Goal: Task Accomplishment & Management: Use online tool/utility

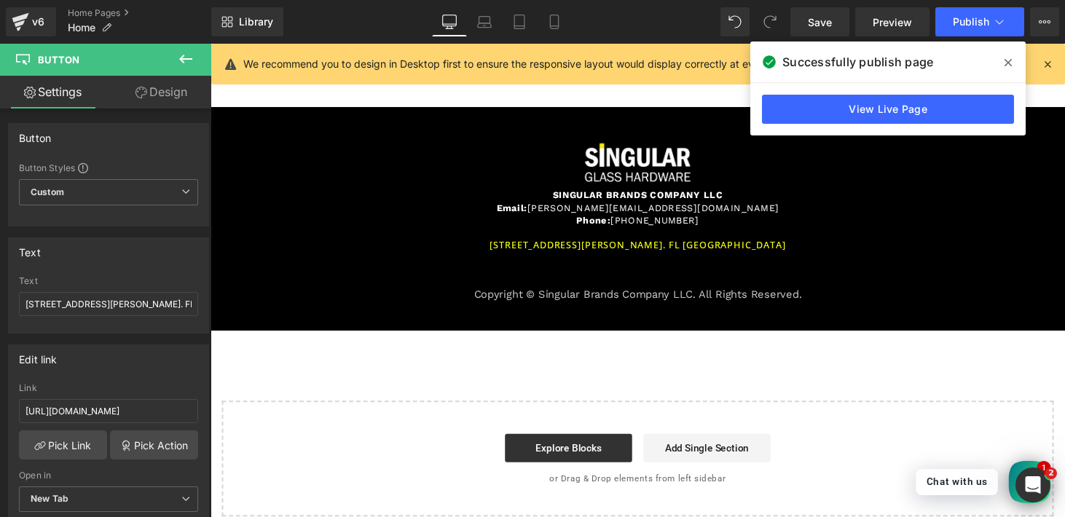
scroll to position [254, 0]
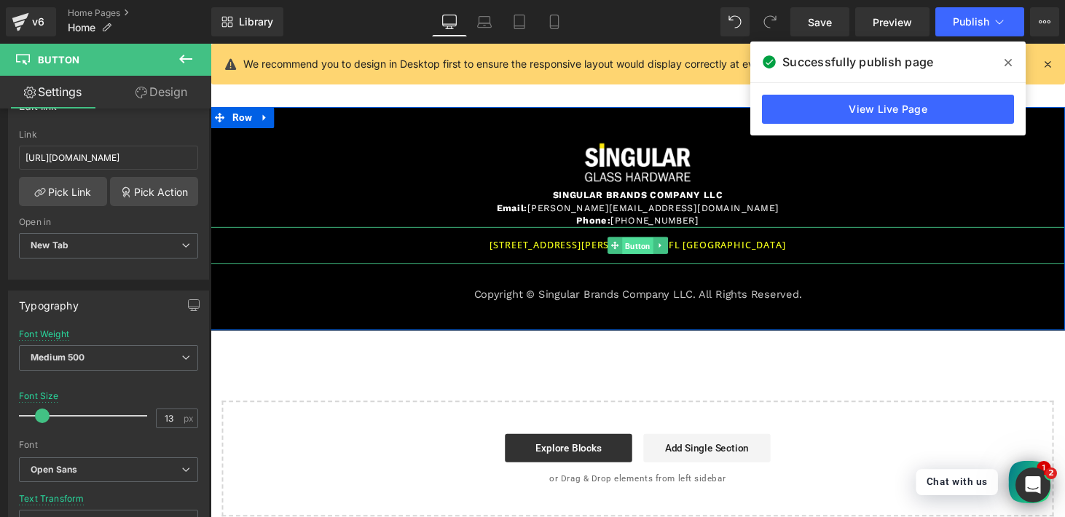
click at [635, 247] on span "Button" at bounding box center [651, 252] width 32 height 17
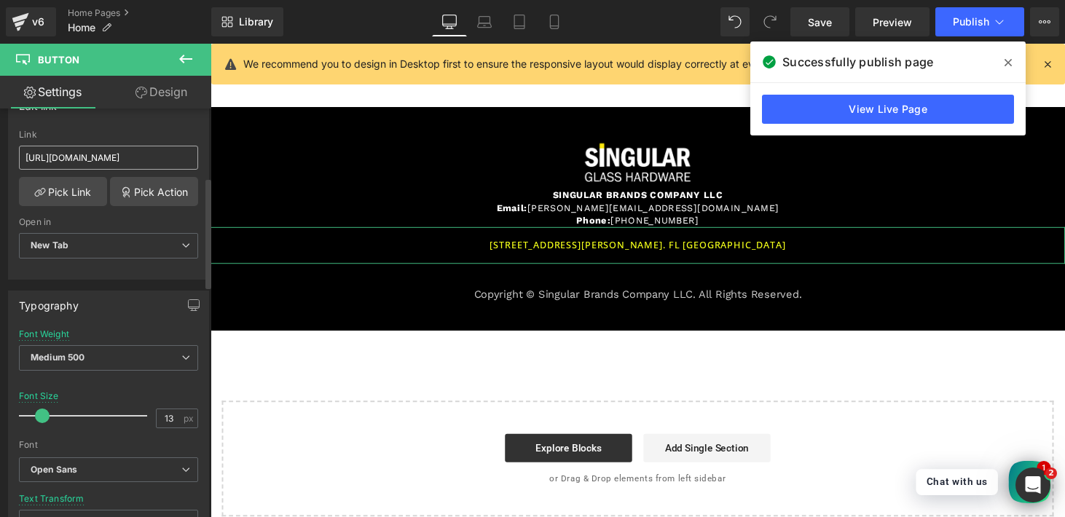
click at [78, 159] on input "[URL][DOMAIN_NAME]" at bounding box center [108, 158] width 179 height 24
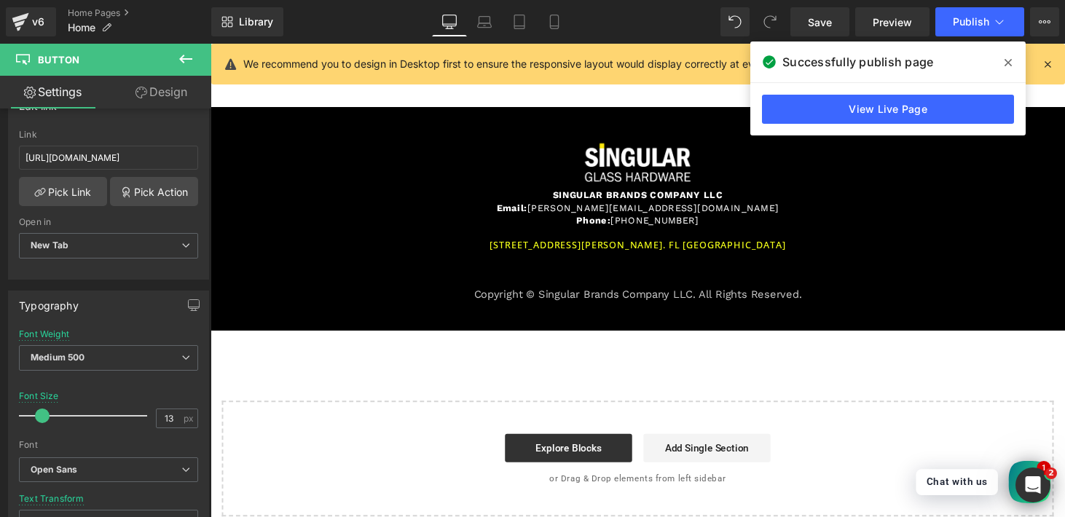
type input "[URL][DOMAIN_NAME]"
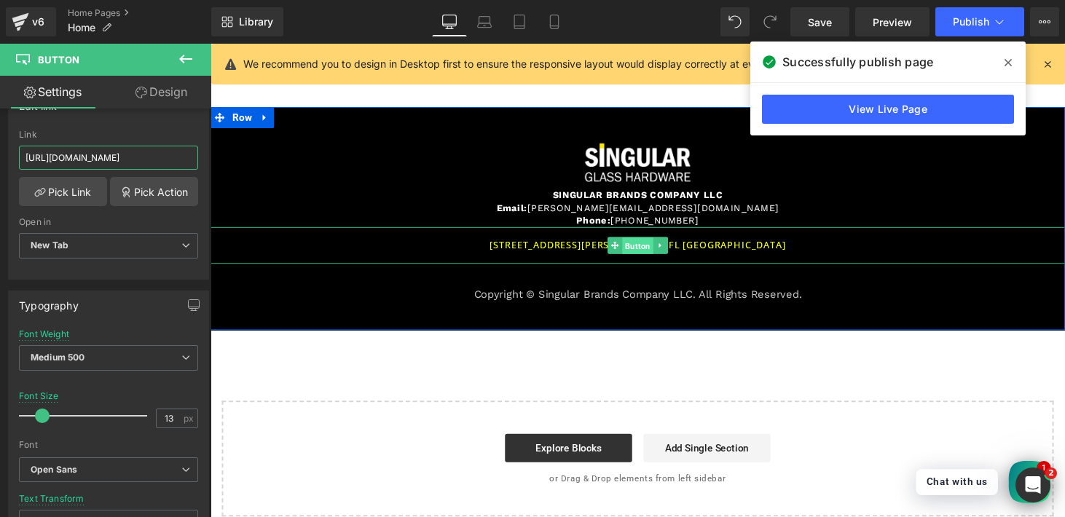
click at [651, 244] on span "Button" at bounding box center [651, 252] width 32 height 17
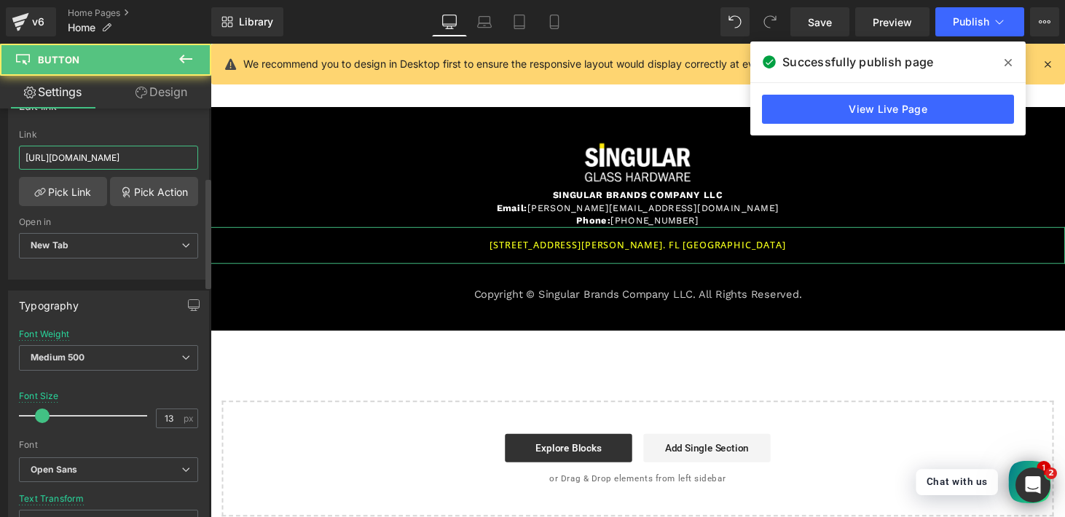
click at [142, 159] on input "[URL][DOMAIN_NAME]" at bounding box center [108, 158] width 179 height 24
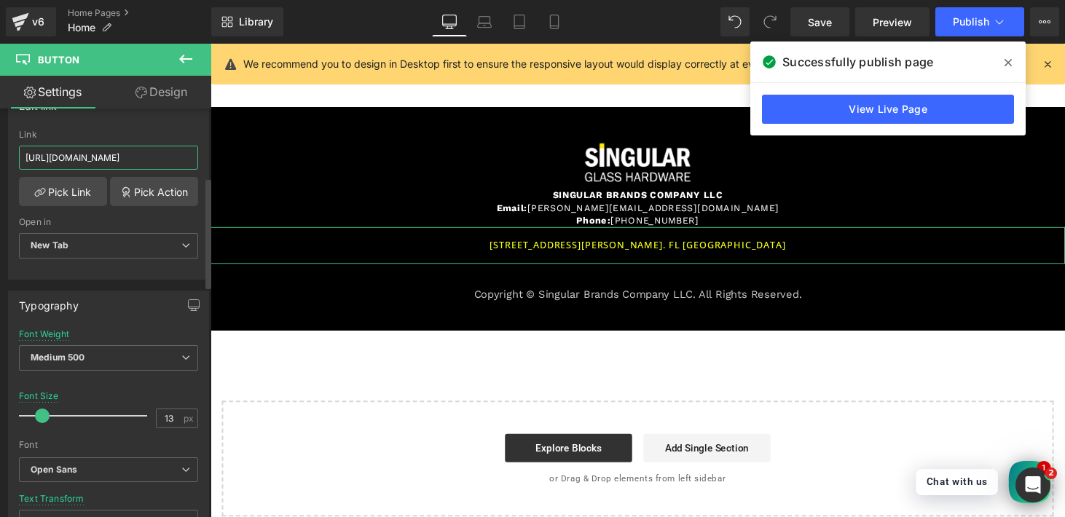
click at [142, 159] on input "[URL][DOMAIN_NAME]" at bounding box center [108, 158] width 179 height 24
click at [144, 159] on input "[URL][DOMAIN_NAME]" at bounding box center [108, 158] width 179 height 24
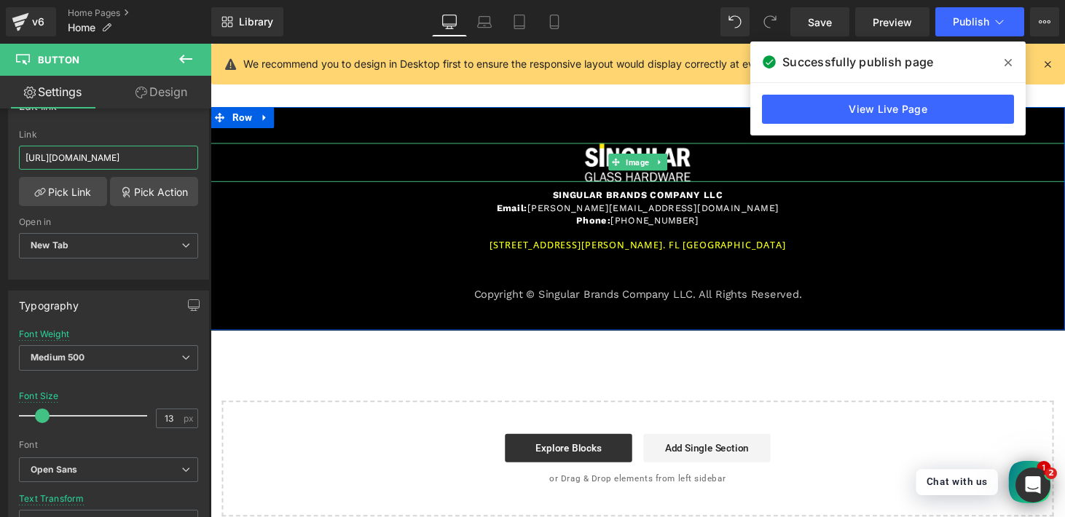
drag, startPoint x: 356, startPoint y: 202, endPoint x: 227, endPoint y: 157, distance: 137.1
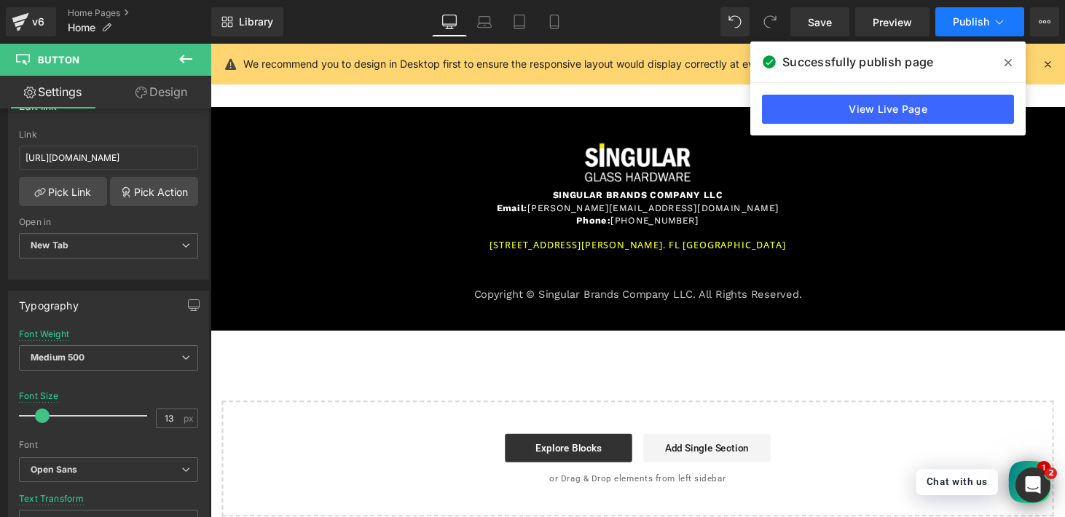
scroll to position [0, 0]
click at [966, 20] on span "Publish" at bounding box center [971, 22] width 36 height 12
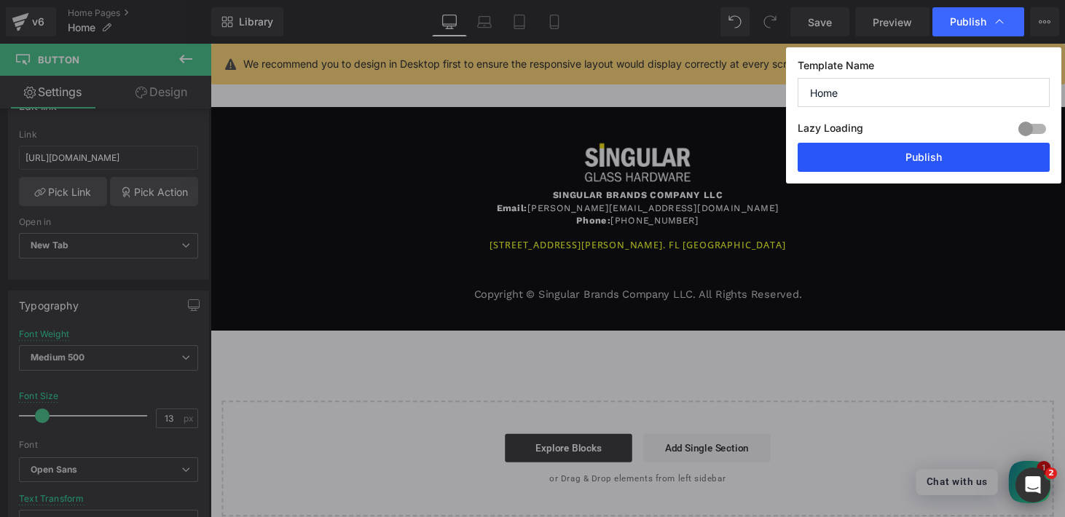
click at [916, 161] on button "Publish" at bounding box center [924, 157] width 252 height 29
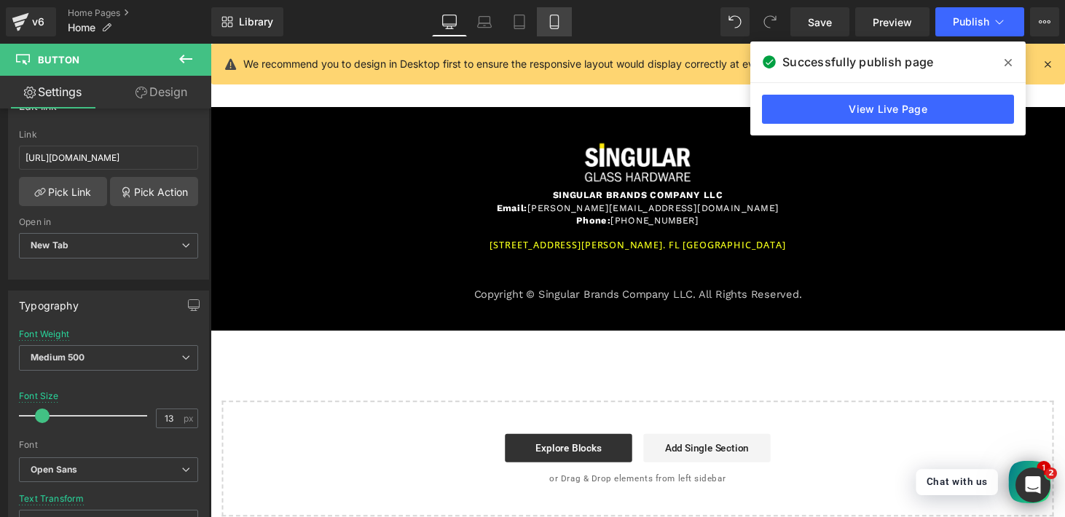
click at [549, 20] on icon at bounding box center [554, 22] width 15 height 15
type input "12"
type input "100"
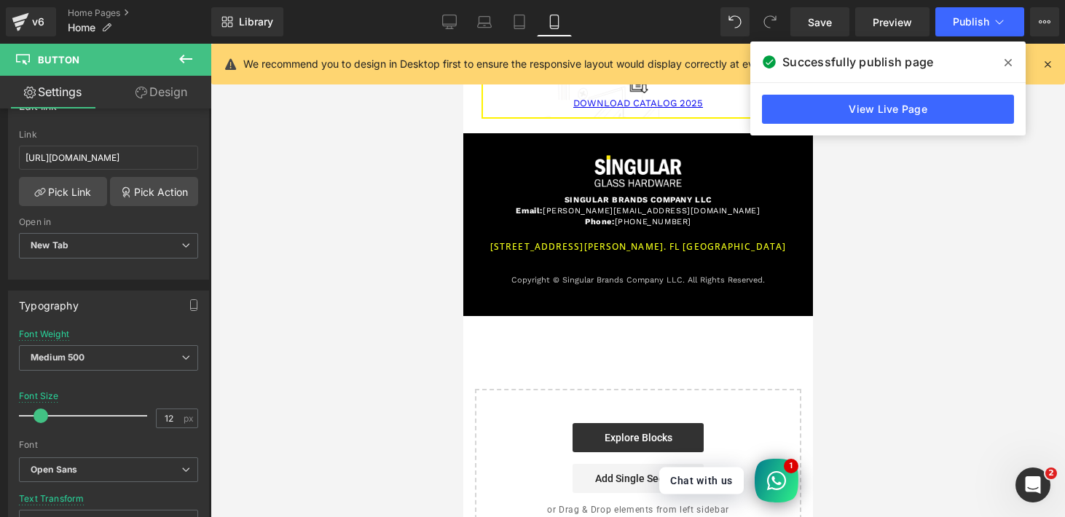
scroll to position [2225, 0]
click at [1013, 60] on span at bounding box center [1008, 62] width 23 height 23
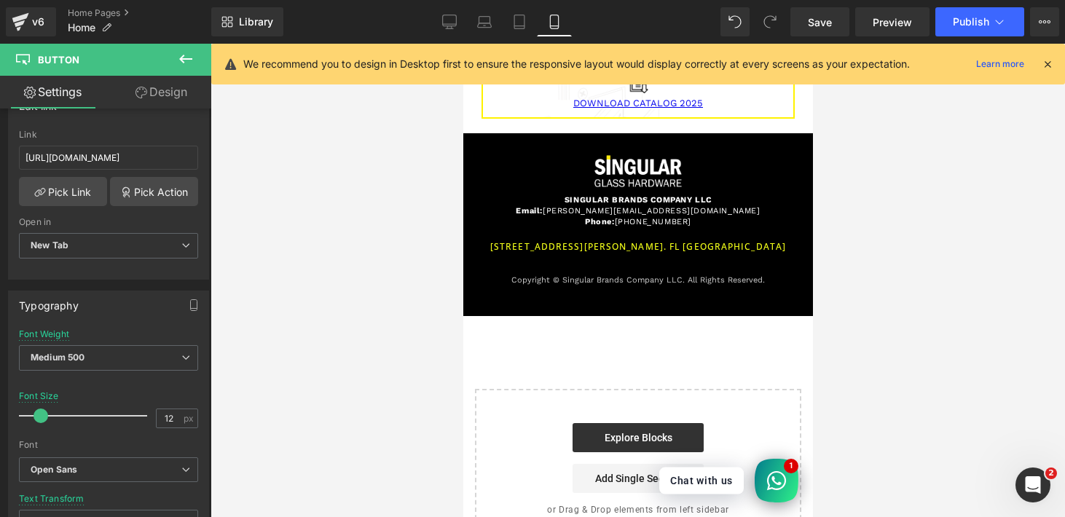
click at [1042, 63] on icon at bounding box center [1047, 64] width 13 height 13
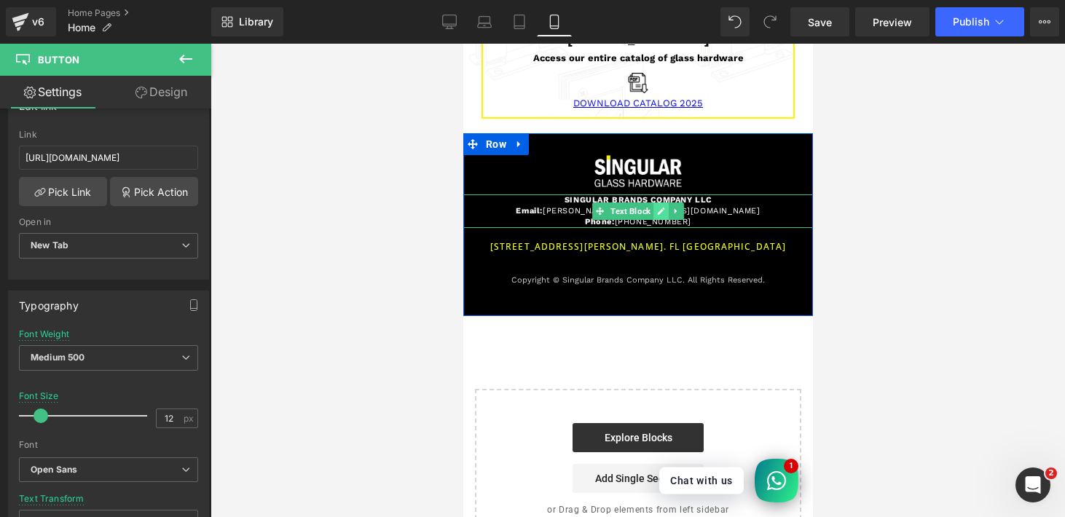
click at [656, 207] on icon at bounding box center [660, 211] width 8 height 9
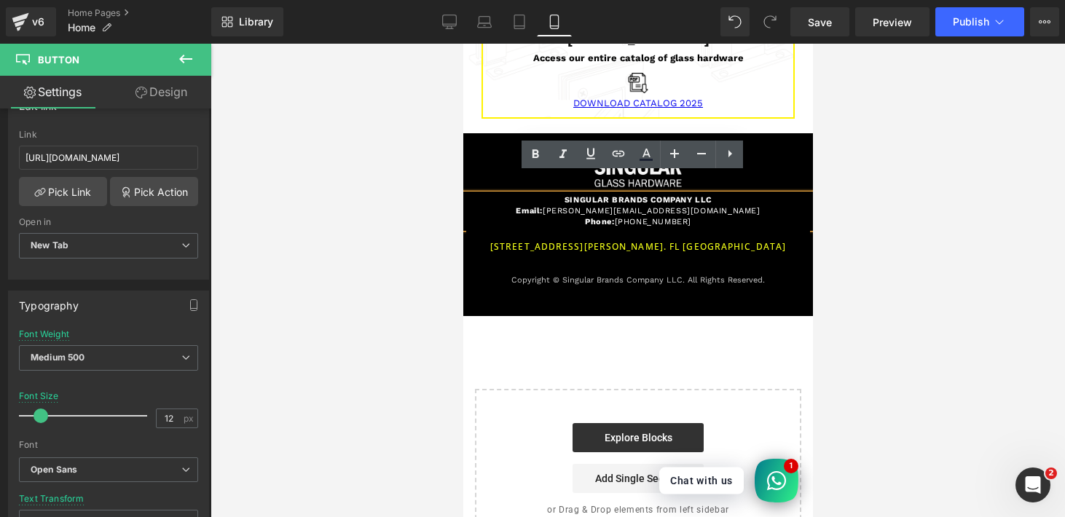
click at [652, 216] on p "Phone: [PHONE_NUMBER]" at bounding box center [637, 221] width 321 height 11
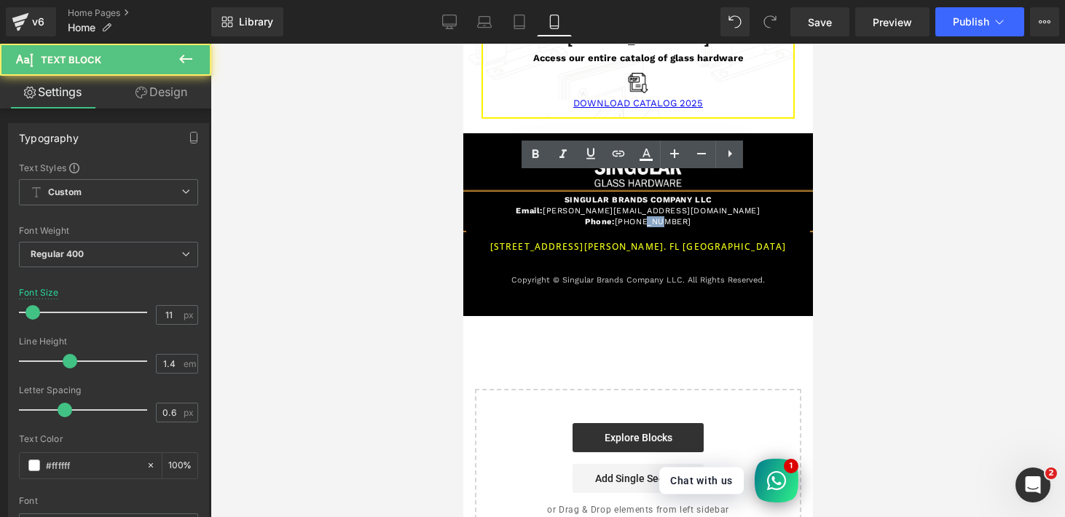
click at [652, 216] on p "Phone: [PHONE_NUMBER]" at bounding box center [637, 221] width 321 height 11
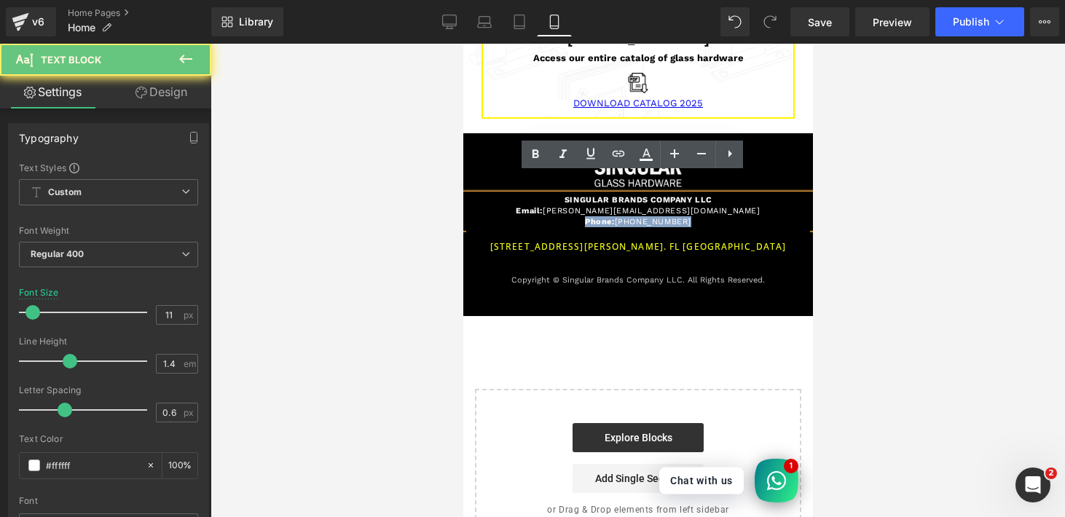
click at [652, 216] on p "Phone: [PHONE_NUMBER]" at bounding box center [637, 221] width 321 height 11
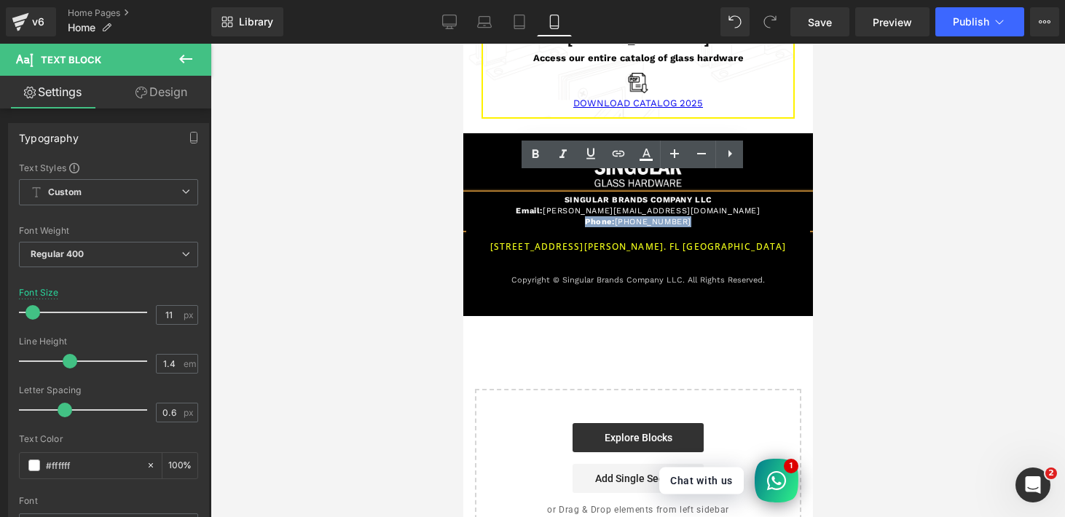
copy p "Phone: [PHONE_NUMBER]"
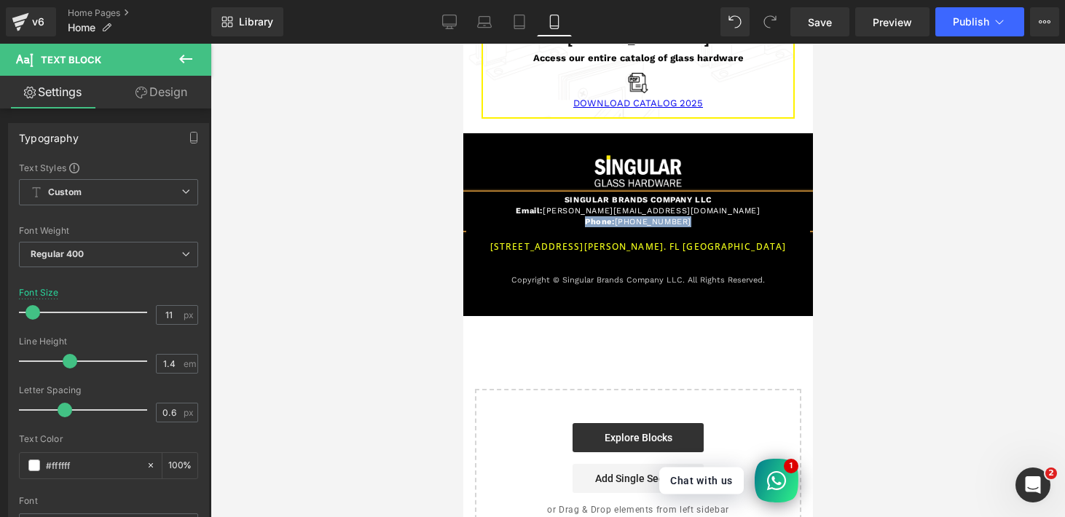
click at [681, 216] on p "Phone: [PHONE_NUMBER]" at bounding box center [637, 221] width 321 height 11
click at [173, 53] on button at bounding box center [185, 60] width 51 height 32
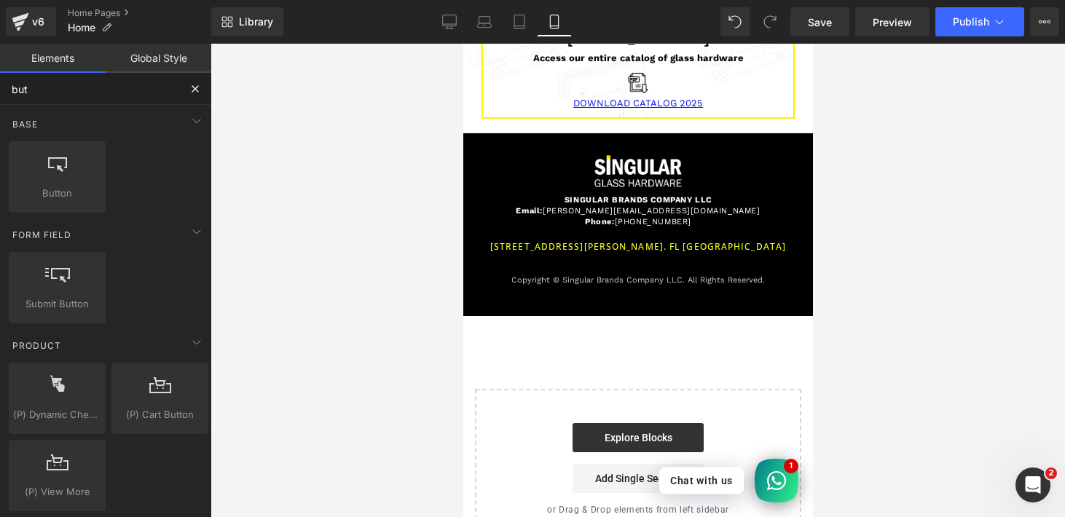
drag, startPoint x: 74, startPoint y: 95, endPoint x: 12, endPoint y: 81, distance: 64.2
click at [12, 81] on input "but" at bounding box center [89, 89] width 179 height 32
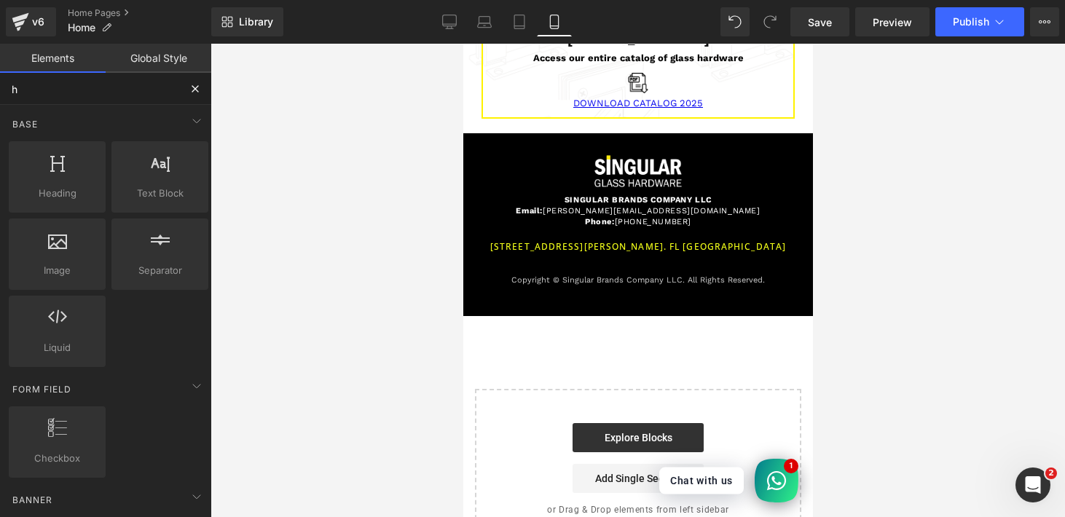
type input "ht"
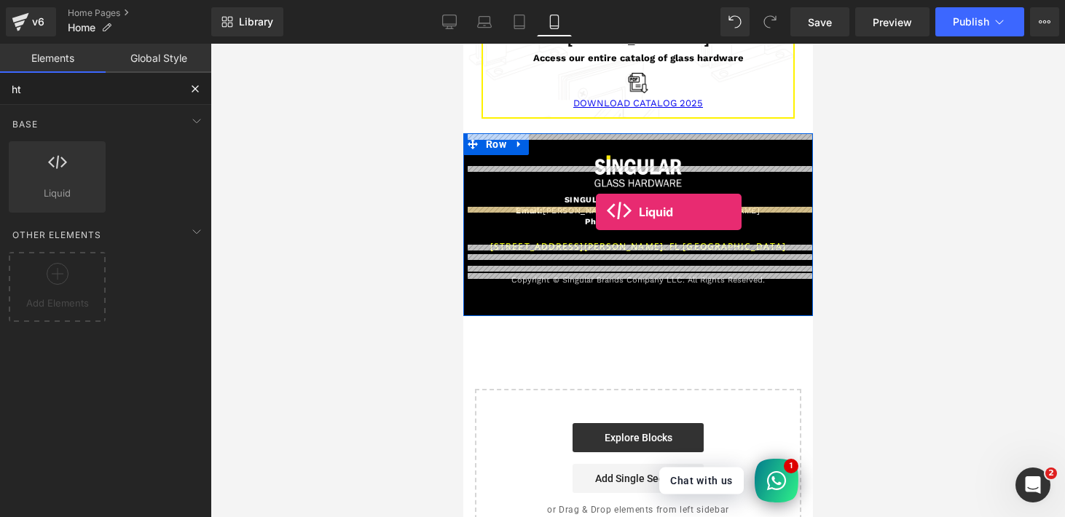
drag, startPoint x: 492, startPoint y: 243, endPoint x: 595, endPoint y: 212, distance: 107.2
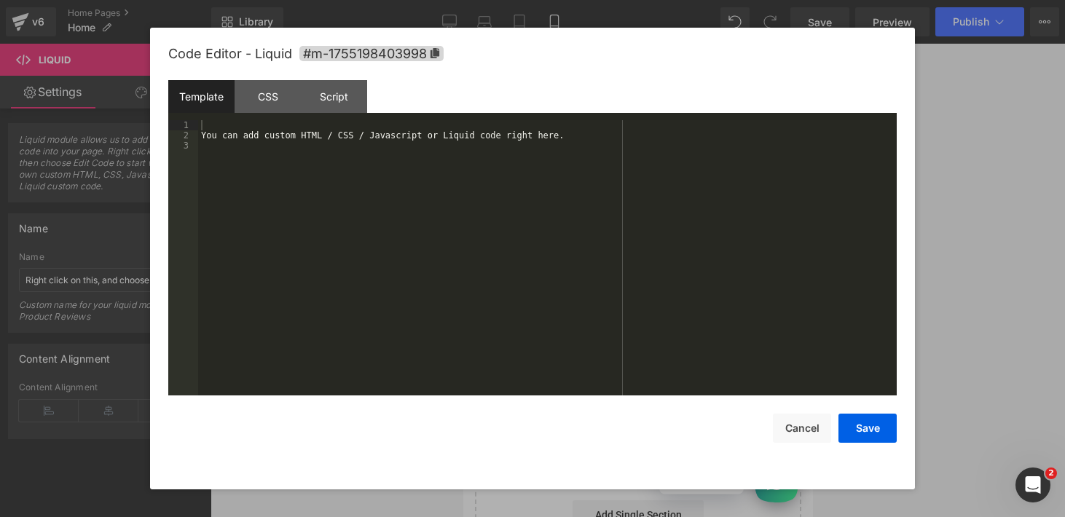
click at [647, 228] on div "Liquid" at bounding box center [638, 246] width 350 height 36
click at [475, 138] on div "You can add custom HTML / CSS / Javascript or Liquid code right here." at bounding box center [547, 268] width 699 height 296
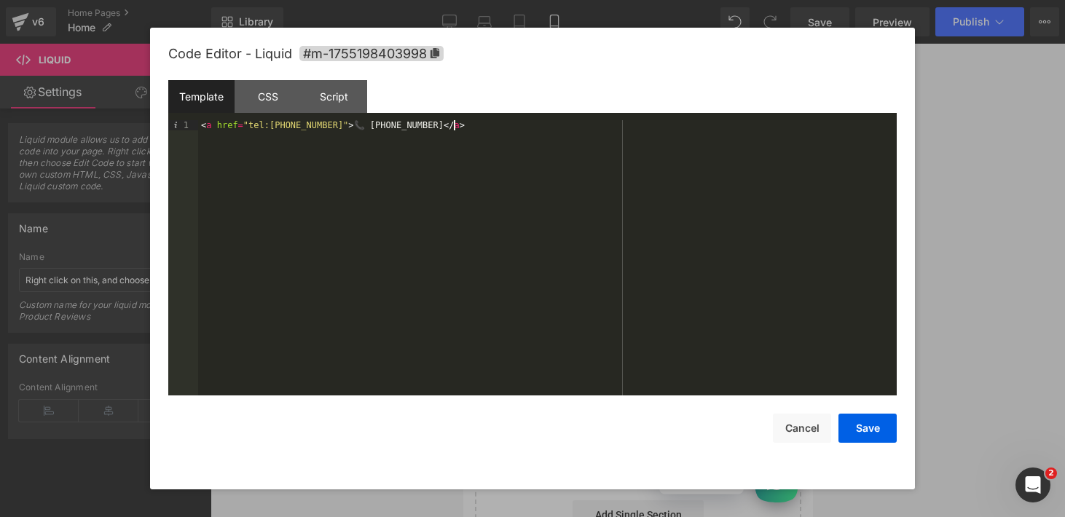
click at [343, 130] on div "< a href = "tel:[PHONE_NUMBER]" > 📞 [PHONE_NUMBER] </ a >" at bounding box center [547, 268] width 699 height 296
click at [864, 438] on button "Save" at bounding box center [867, 428] width 58 height 29
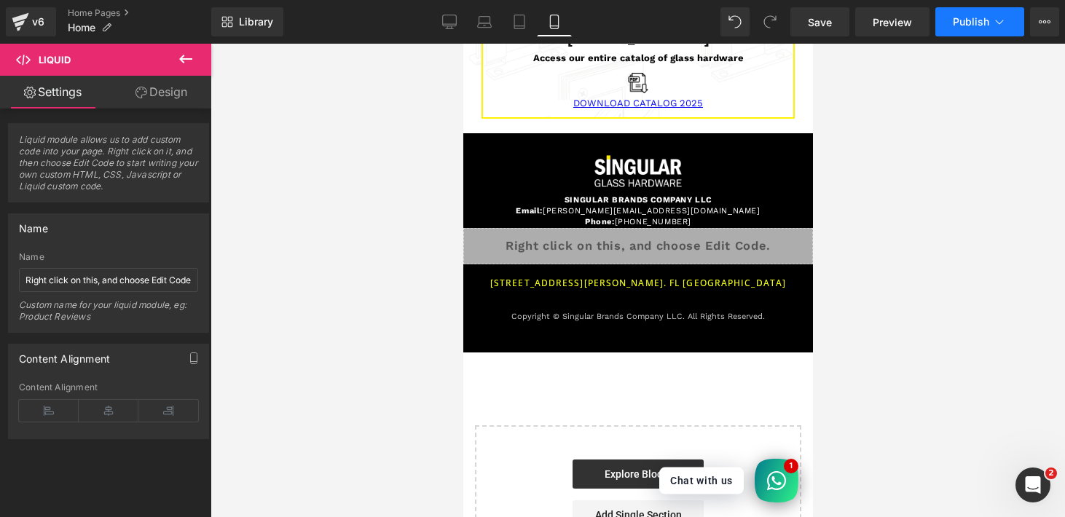
click at [992, 20] on icon at bounding box center [999, 22] width 15 height 15
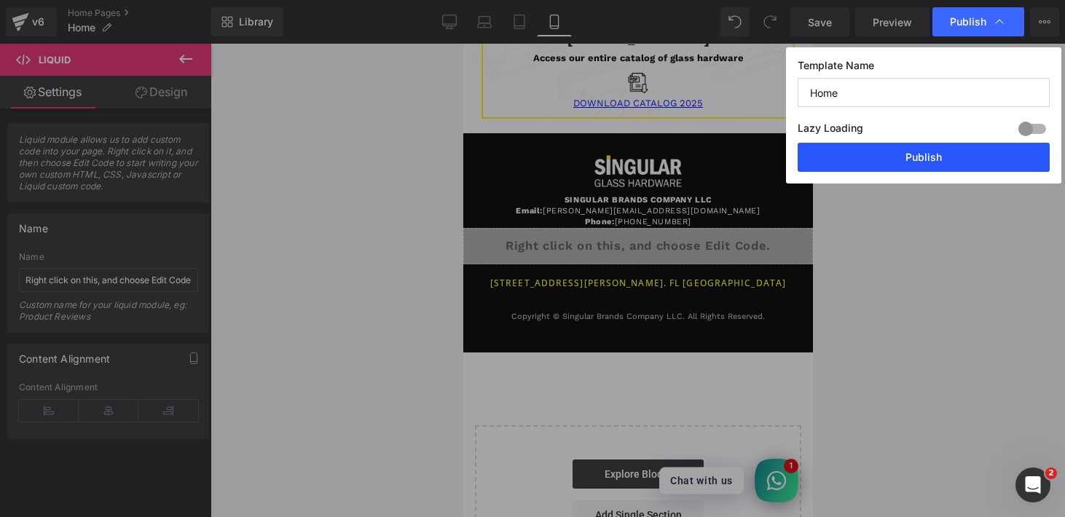
click at [927, 160] on button "Publish" at bounding box center [924, 157] width 252 height 29
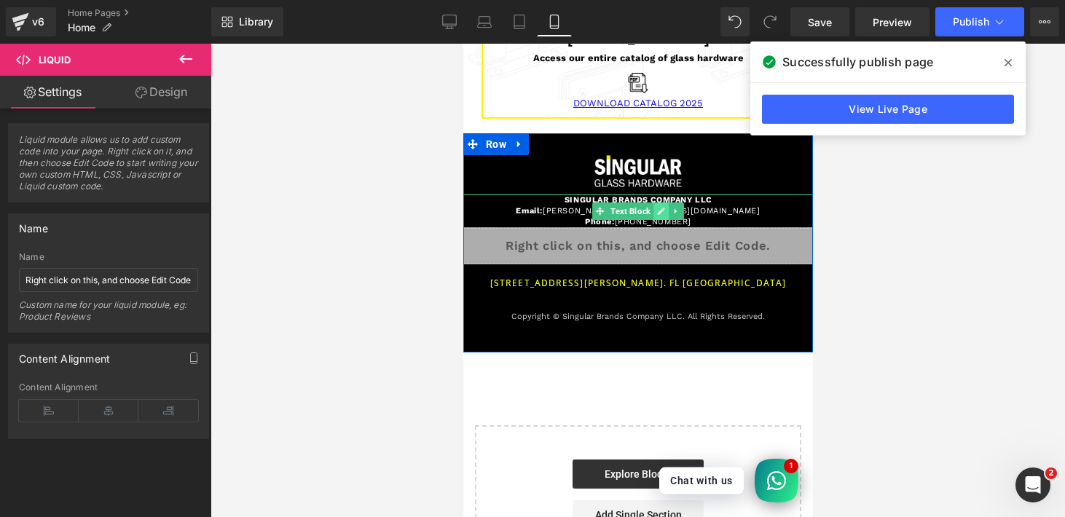
click at [656, 207] on icon at bounding box center [660, 211] width 8 height 9
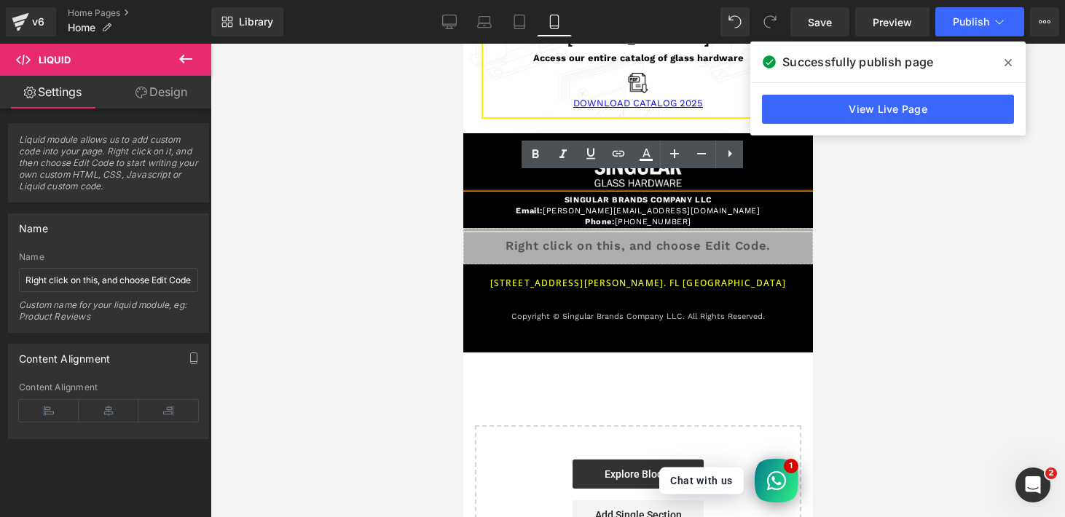
click at [645, 216] on p "Phone: [PHONE_NUMBER]" at bounding box center [637, 221] width 321 height 11
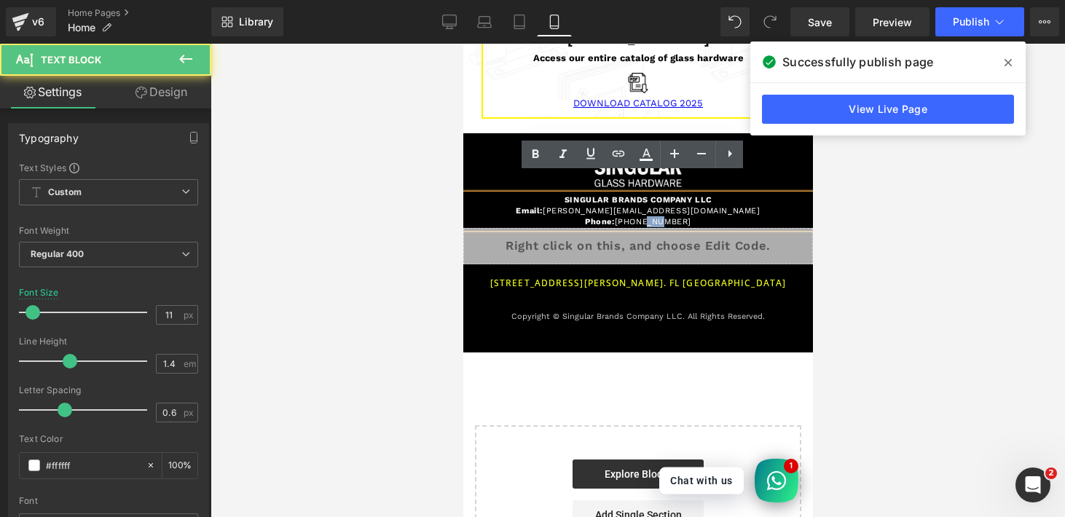
click at [645, 216] on p "Phone: [PHONE_NUMBER]" at bounding box center [637, 221] width 321 height 11
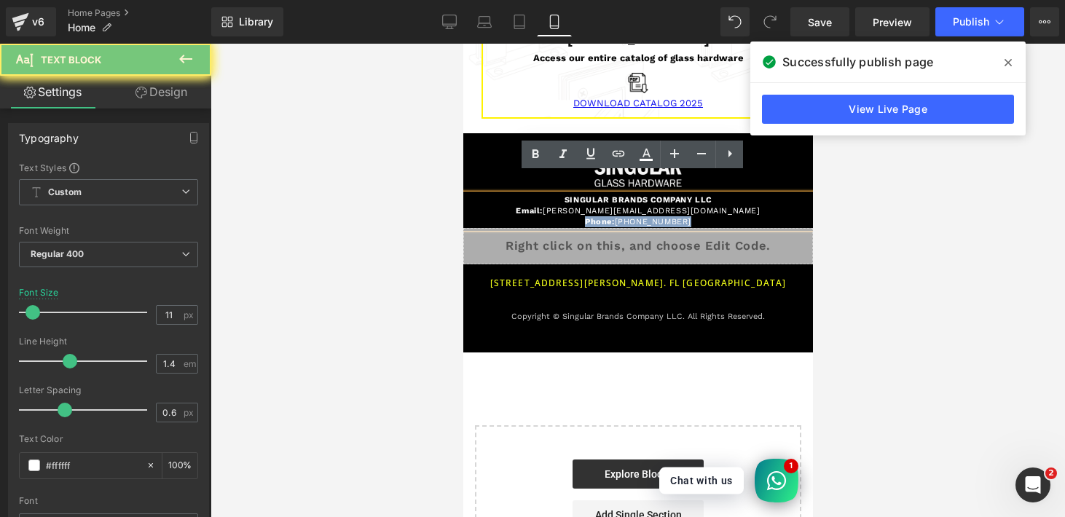
click at [645, 216] on p "Phone: [PHONE_NUMBER]" at bounding box center [637, 221] width 321 height 11
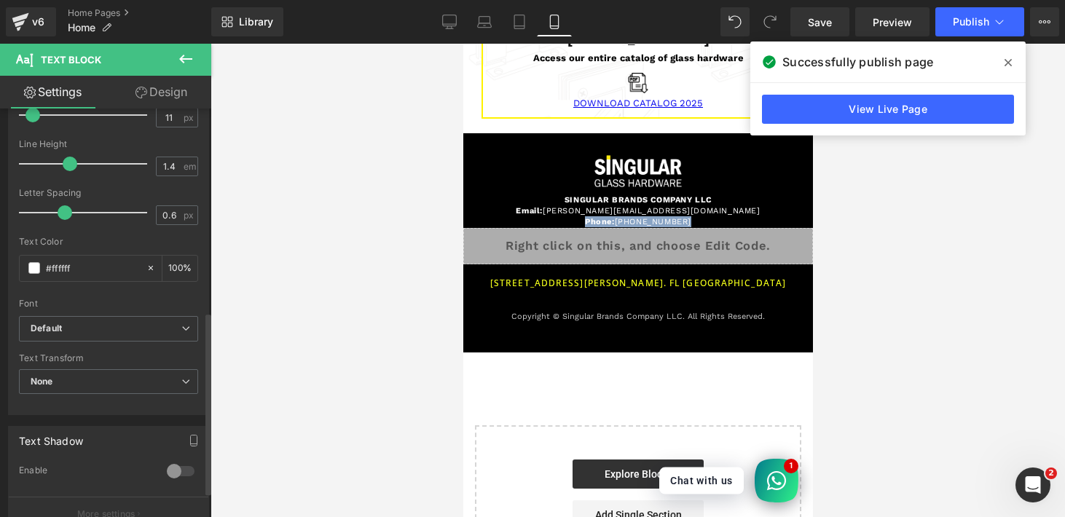
scroll to position [473, 0]
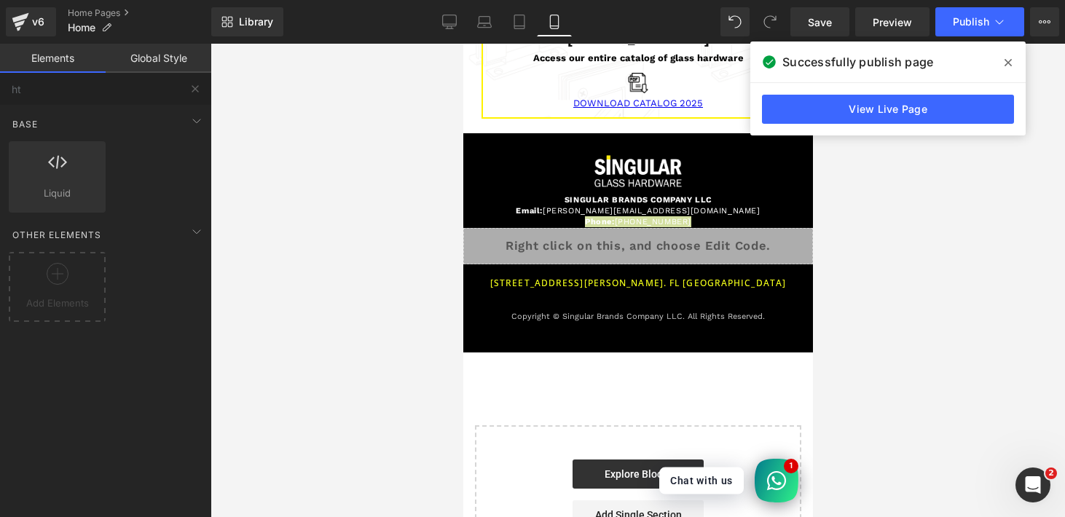
click at [354, 339] on div at bounding box center [638, 281] width 855 height 474
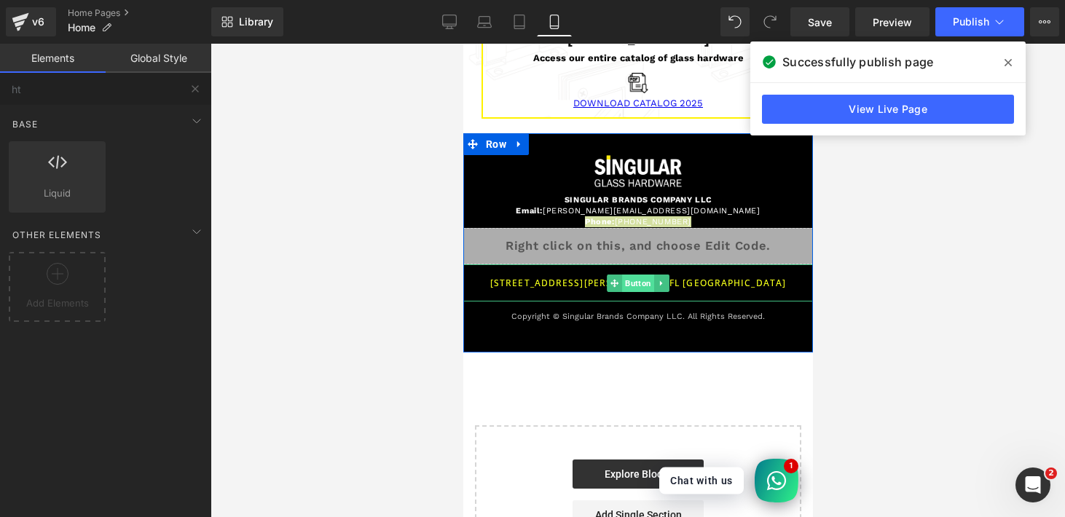
click at [621, 275] on span "Button" at bounding box center [637, 283] width 32 height 17
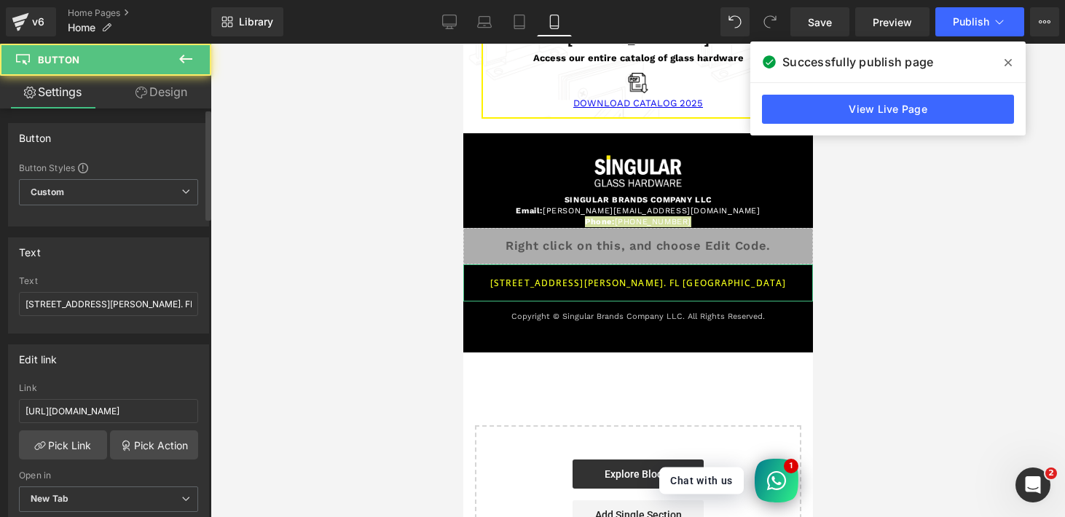
scroll to position [280, 0]
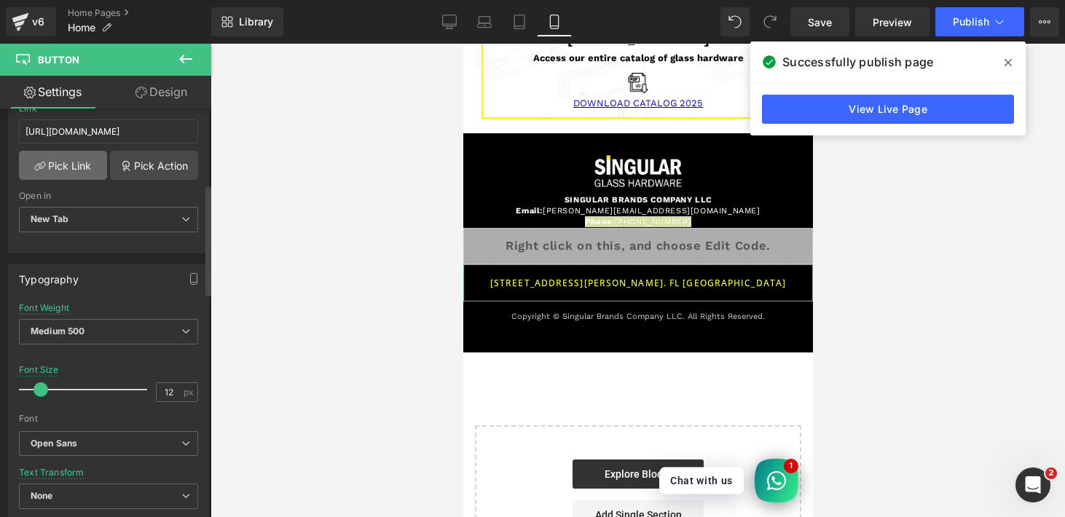
click at [78, 164] on link "Pick Link" at bounding box center [63, 165] width 88 height 29
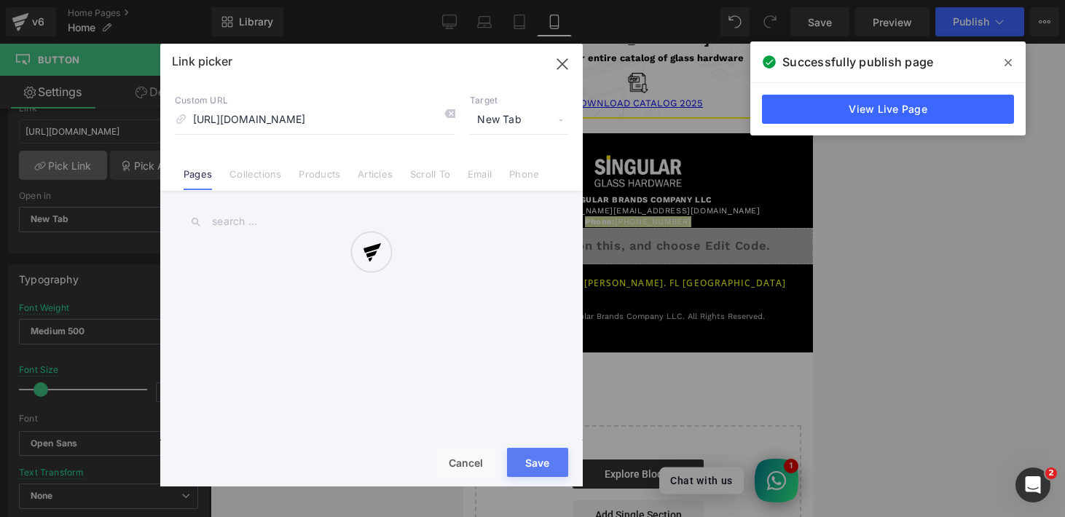
scroll to position [0, 342]
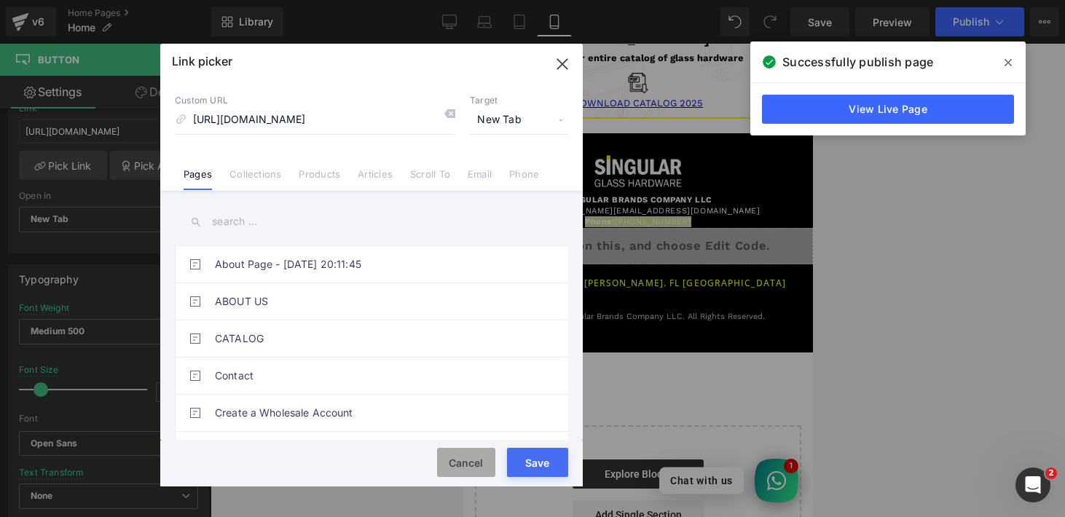
click at [471, 455] on button "Cancel" at bounding box center [466, 462] width 58 height 29
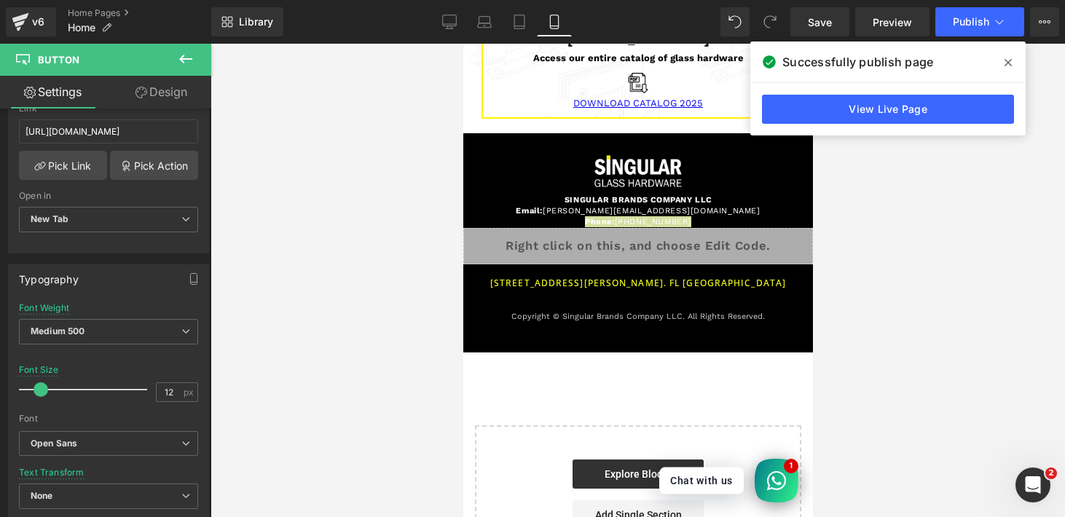
click at [384, 313] on div at bounding box center [638, 281] width 855 height 474
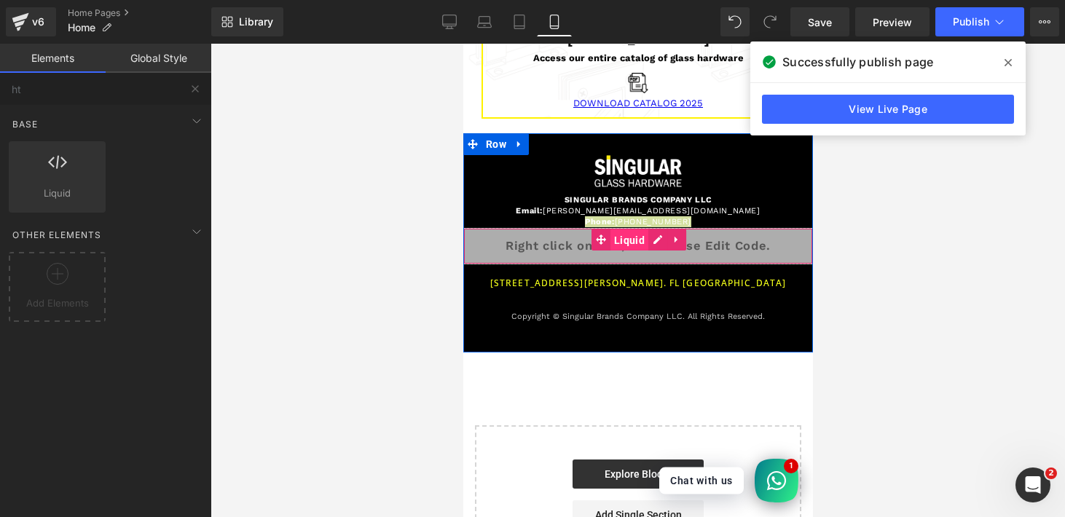
click at [610, 229] on span "Liquid" at bounding box center [629, 240] width 38 height 22
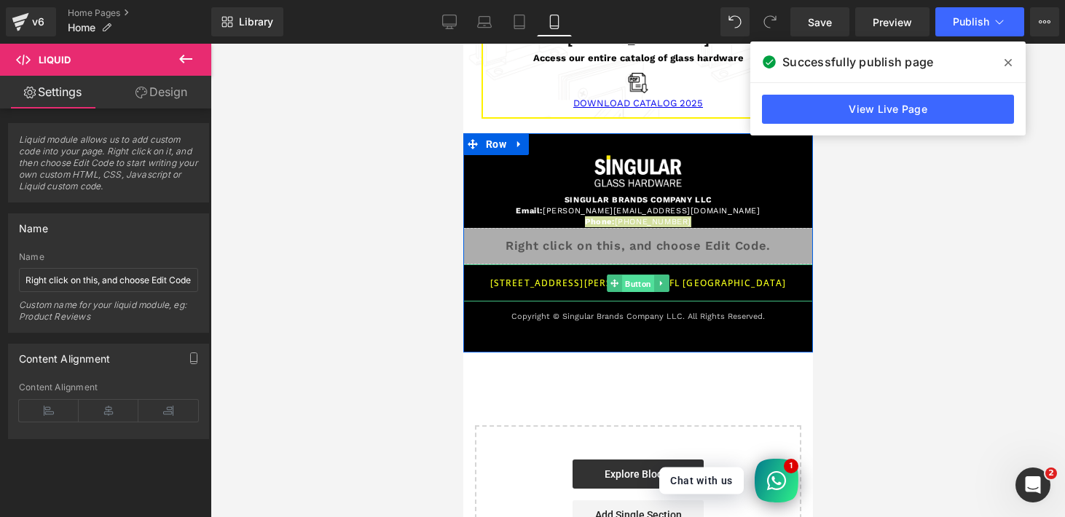
click at [627, 275] on span "Button" at bounding box center [637, 283] width 32 height 17
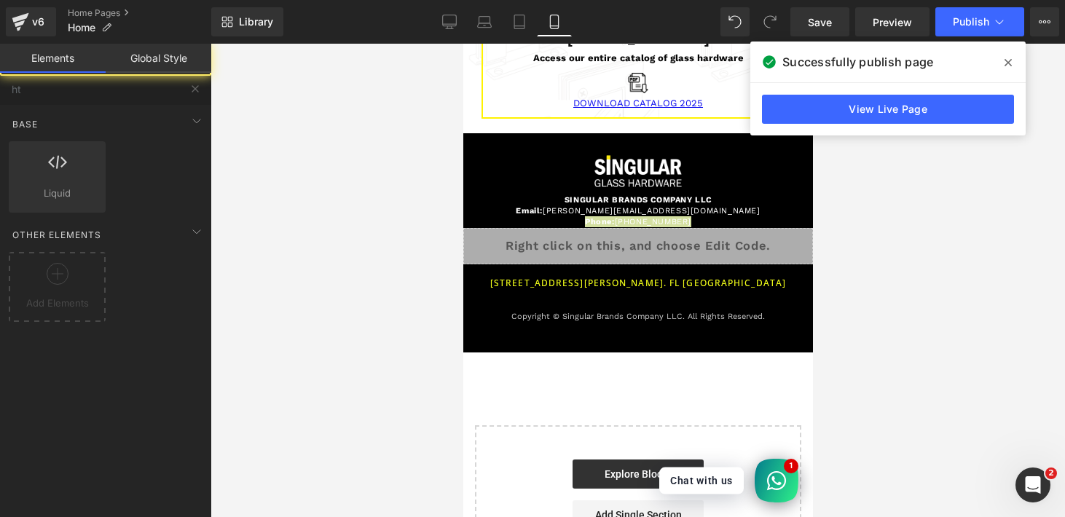
click at [328, 284] on div at bounding box center [638, 281] width 855 height 474
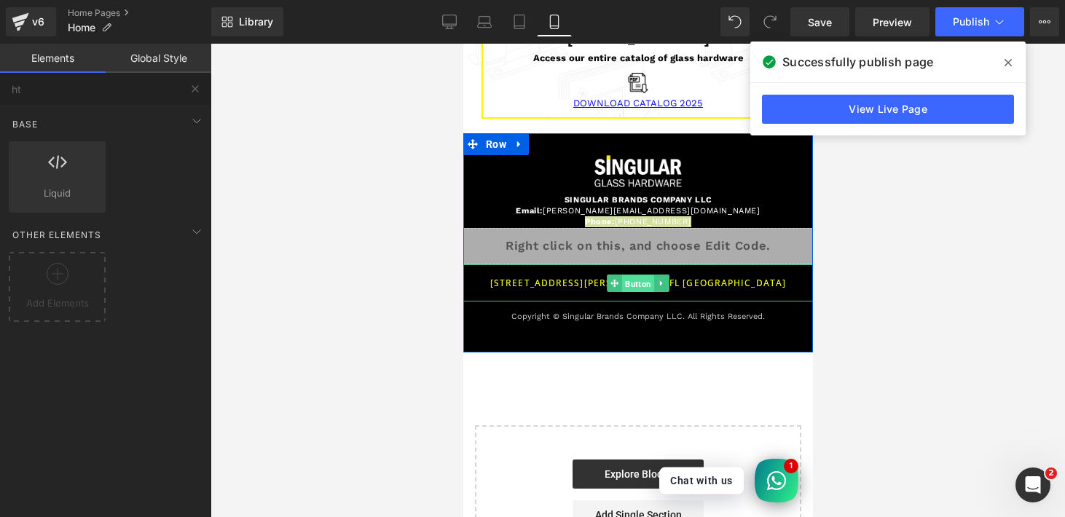
click at [632, 275] on span "Button" at bounding box center [637, 283] width 32 height 17
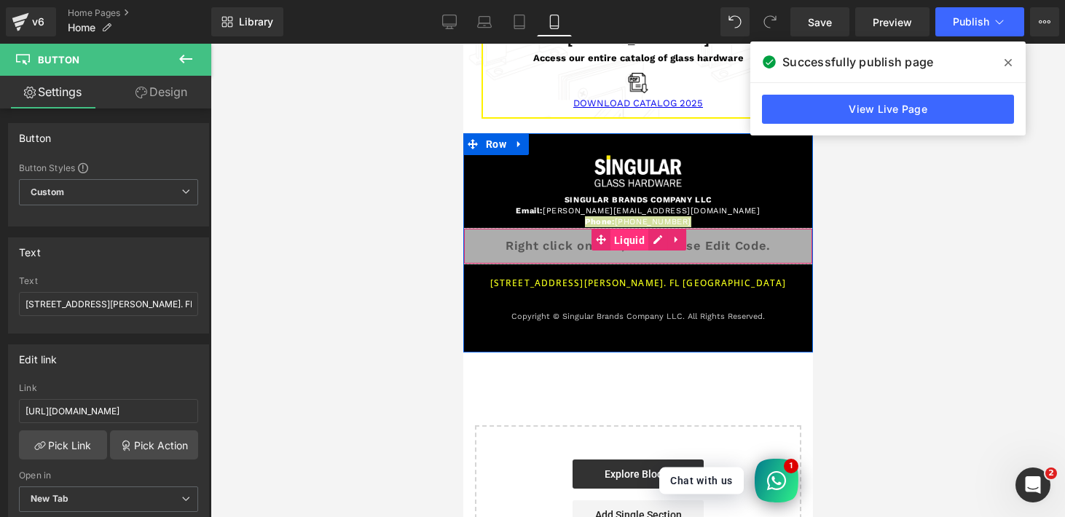
click at [613, 229] on span "Liquid" at bounding box center [629, 240] width 38 height 22
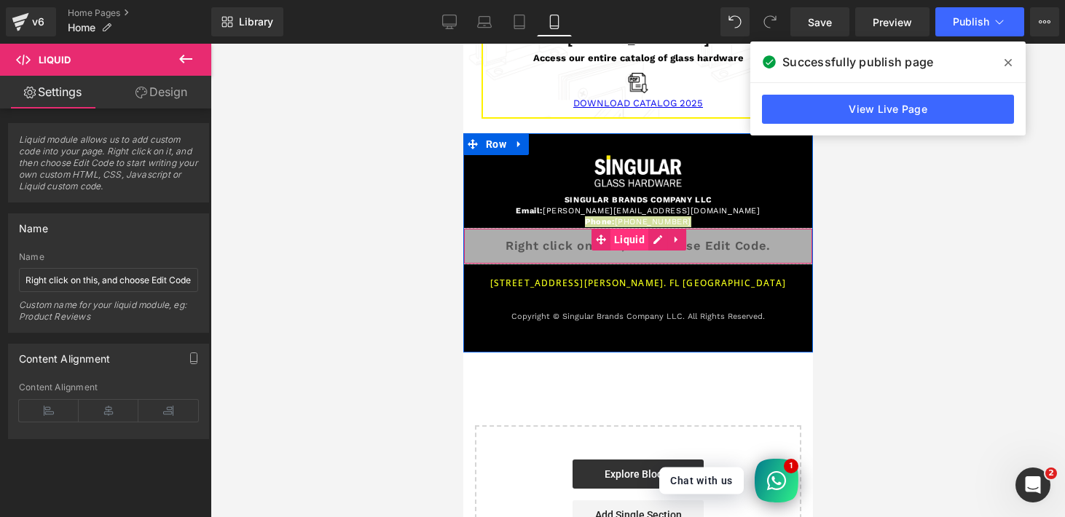
click at [635, 229] on span "Liquid" at bounding box center [629, 240] width 38 height 22
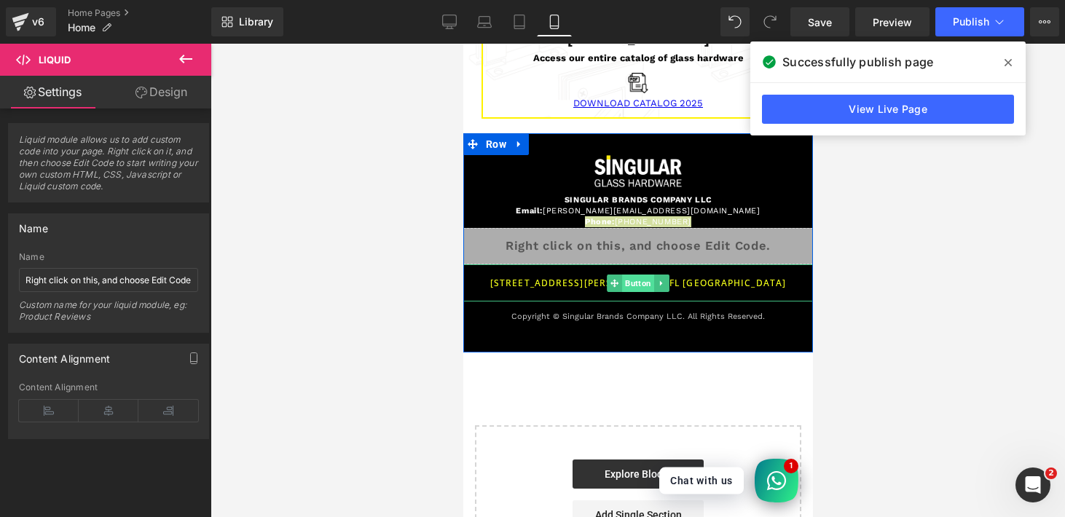
click at [632, 275] on span "Button" at bounding box center [637, 283] width 32 height 17
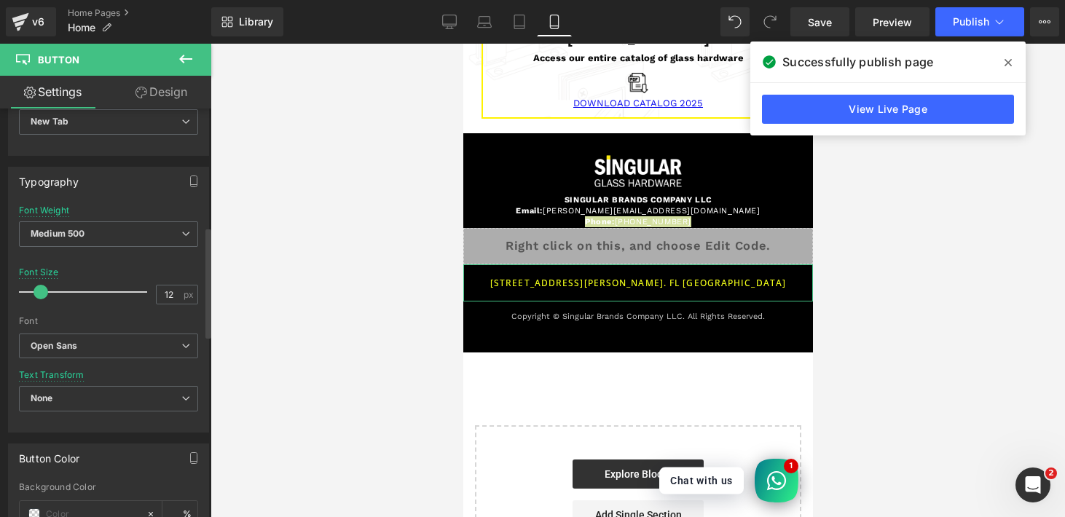
scroll to position [376, 0]
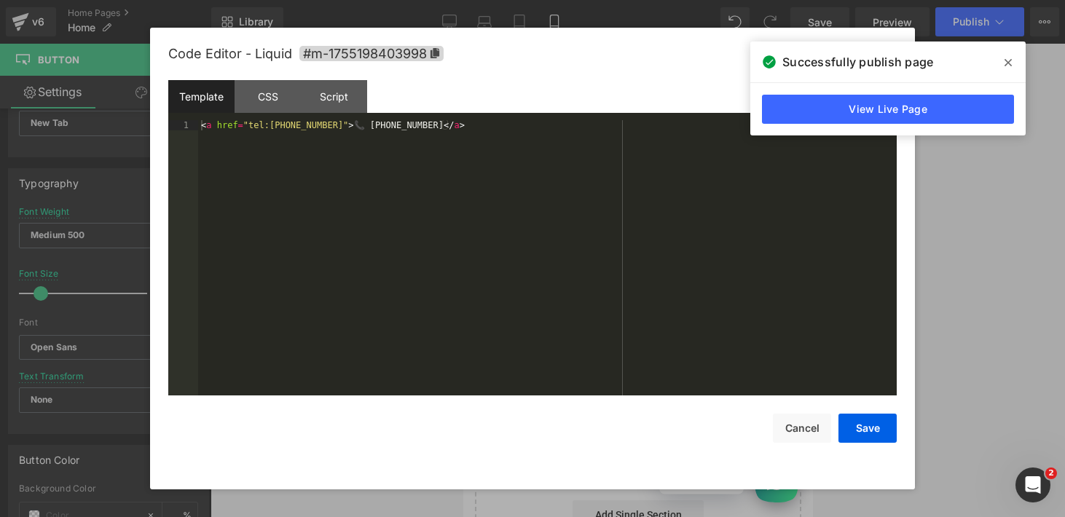
click at [652, 228] on div "Liquid" at bounding box center [638, 246] width 350 height 36
click at [347, 216] on div "< a href = "tel:[PHONE_NUMBER]" > 📞 [PHONE_NUMBER] </ a >" at bounding box center [547, 268] width 699 height 296
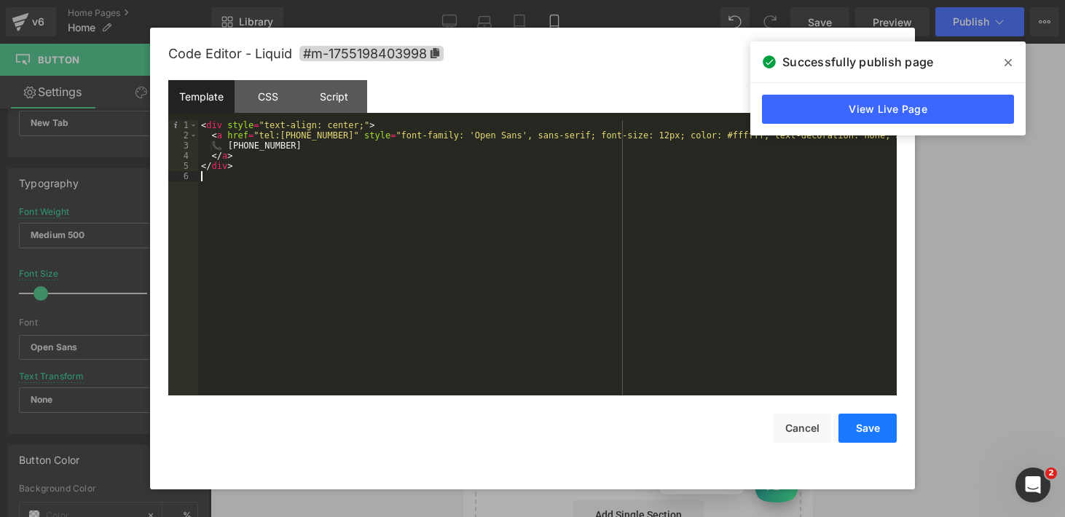
click at [892, 422] on button "Save" at bounding box center [867, 428] width 58 height 29
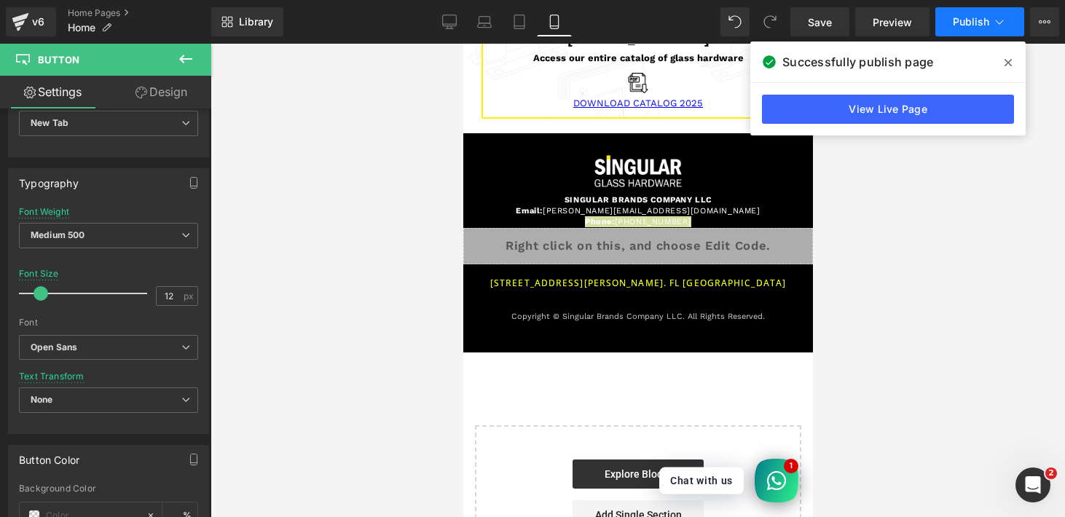
click at [960, 29] on button "Publish" at bounding box center [979, 21] width 89 height 29
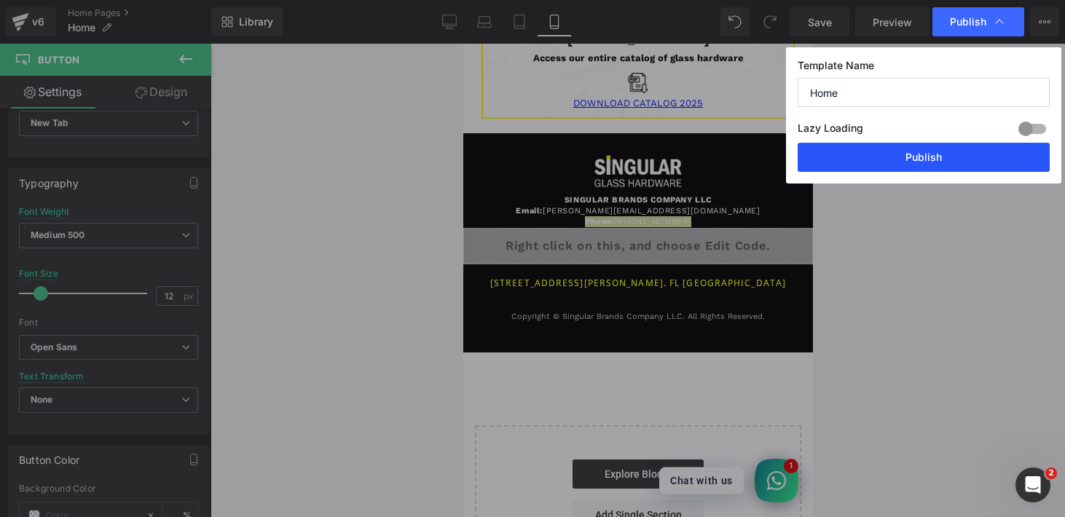
click at [945, 164] on button "Publish" at bounding box center [924, 157] width 252 height 29
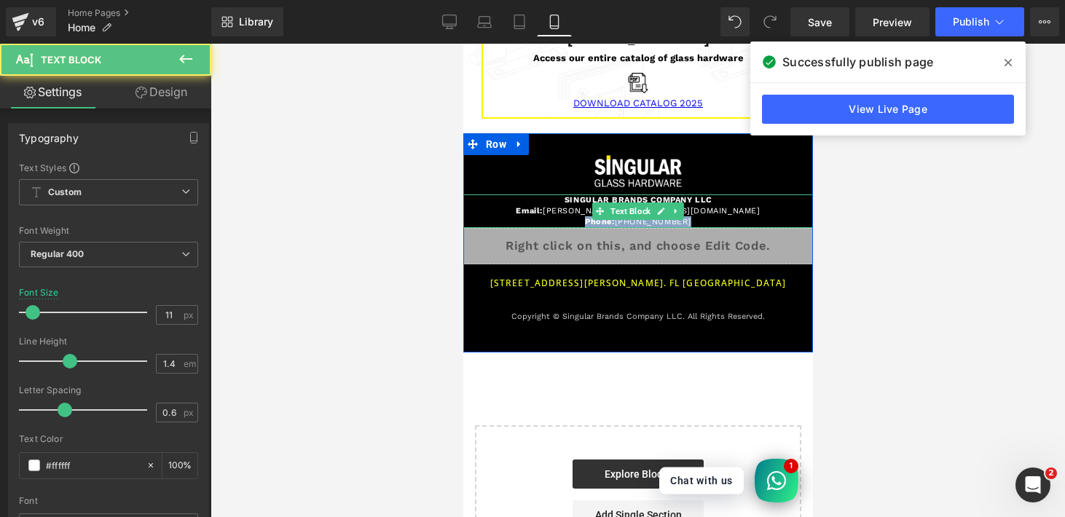
click at [680, 216] on p "Phone: [PHONE_NUMBER]" at bounding box center [637, 221] width 321 height 11
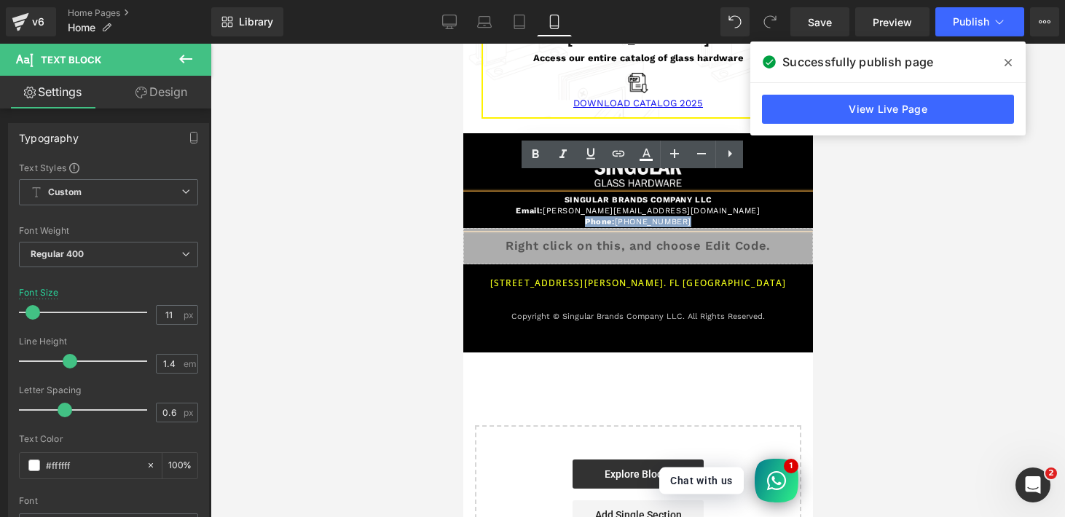
drag, startPoint x: 683, startPoint y: 202, endPoint x: 573, endPoint y: 198, distance: 109.3
click at [573, 216] on p "Phone: [PHONE_NUMBER]" at bounding box center [637, 221] width 321 height 11
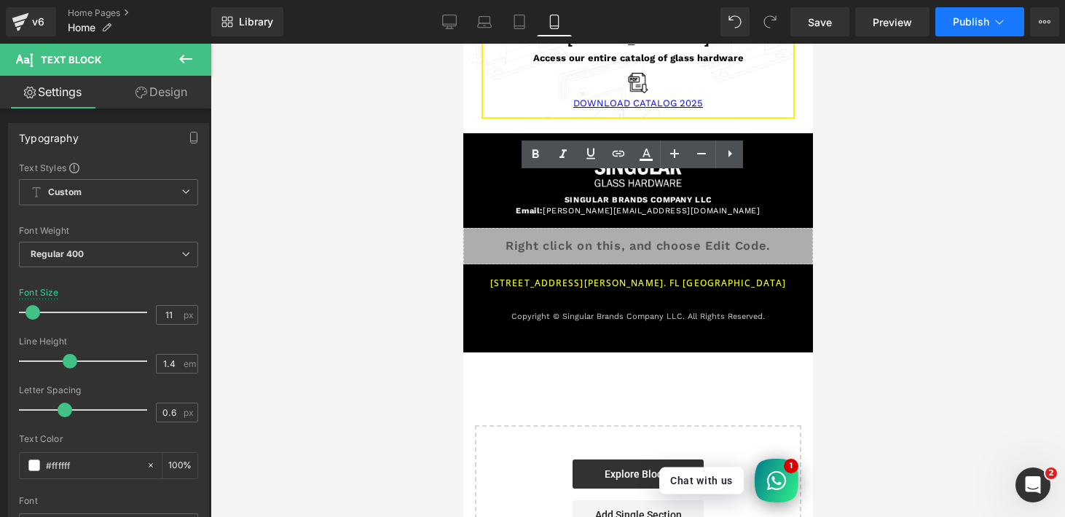
click at [958, 20] on span "Publish" at bounding box center [971, 22] width 36 height 12
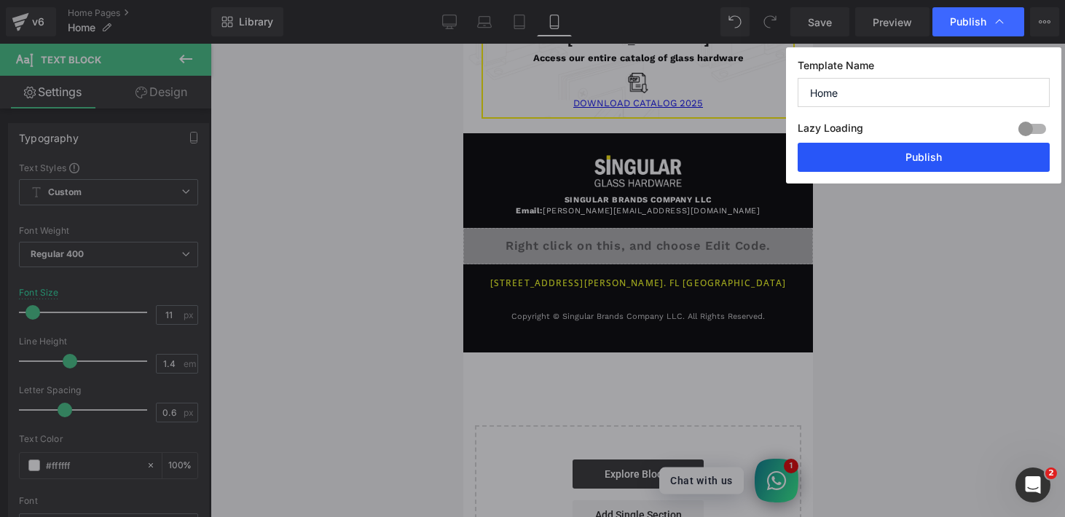
click at [935, 154] on button "Publish" at bounding box center [924, 157] width 252 height 29
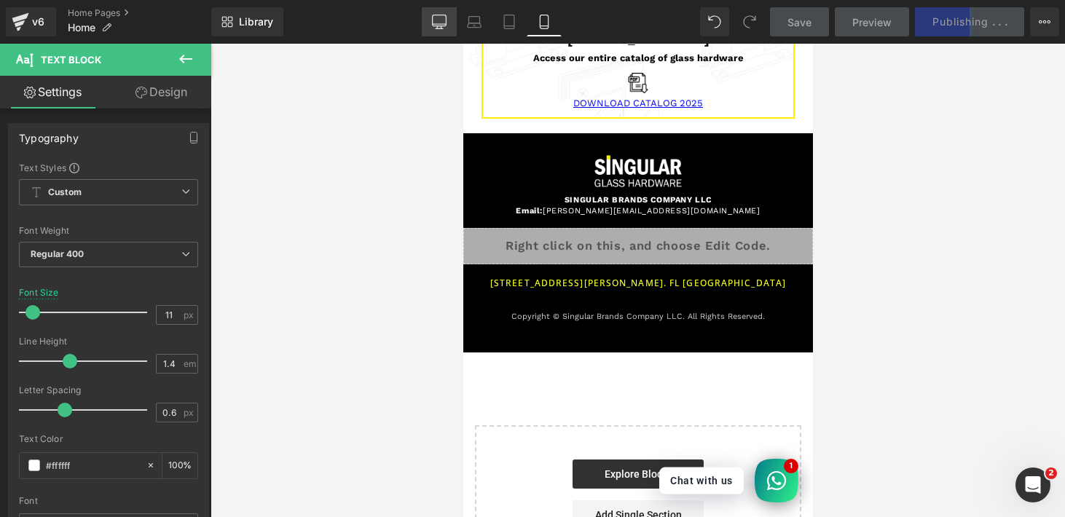
click at [430, 20] on link "Desktop" at bounding box center [439, 21] width 35 height 29
type input "13"
type input "100"
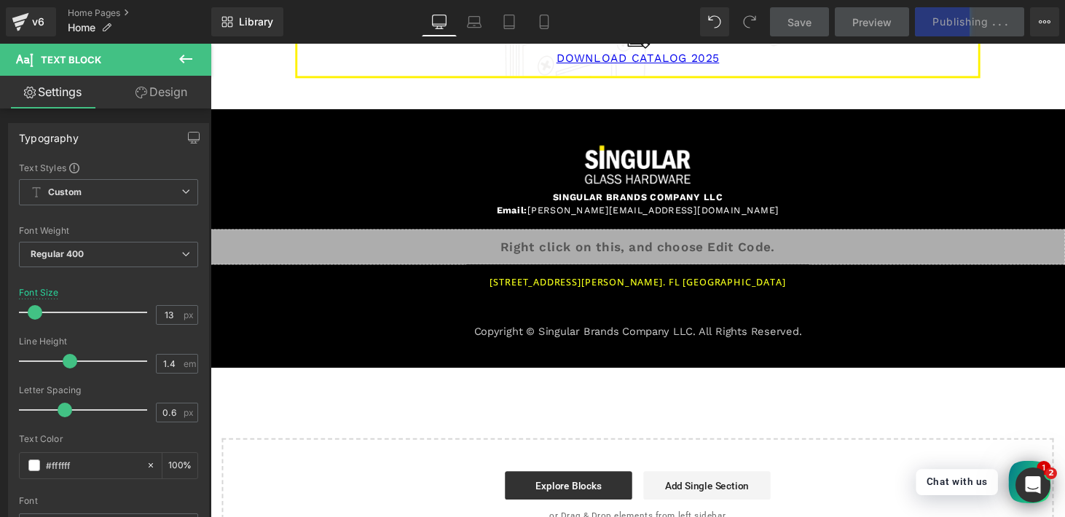
scroll to position [1987, 0]
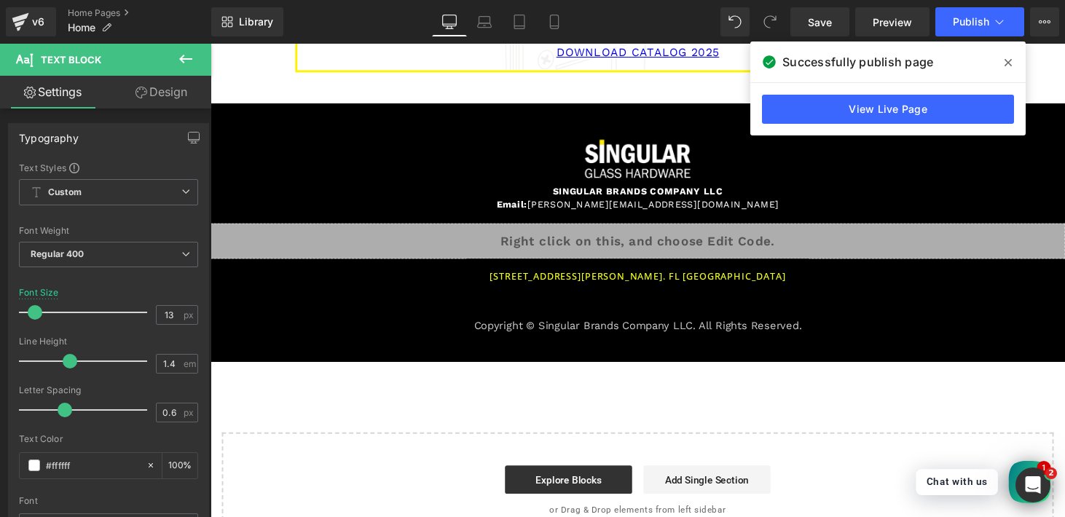
click at [1008, 58] on icon at bounding box center [1008, 63] width 7 height 12
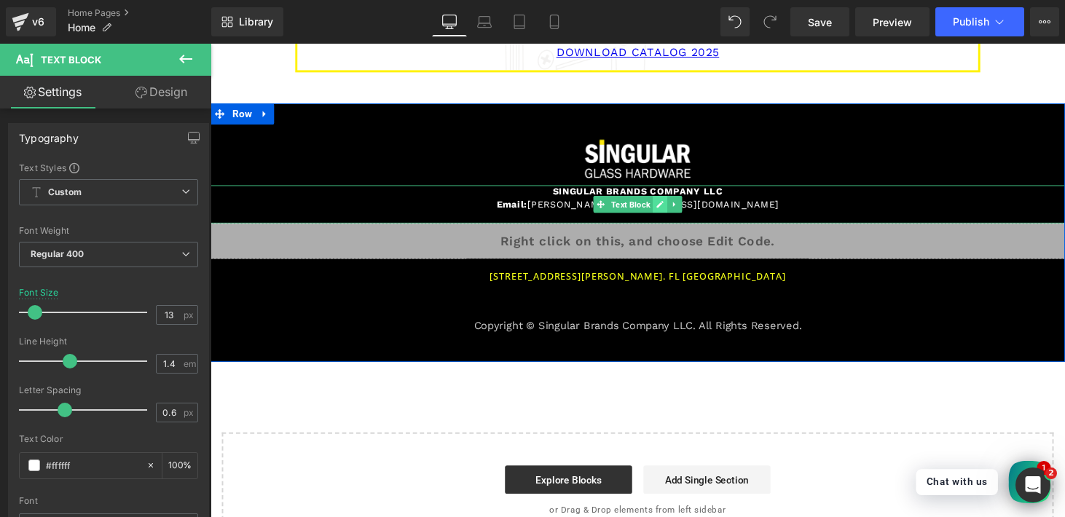
click at [672, 205] on icon at bounding box center [674, 209] width 8 height 9
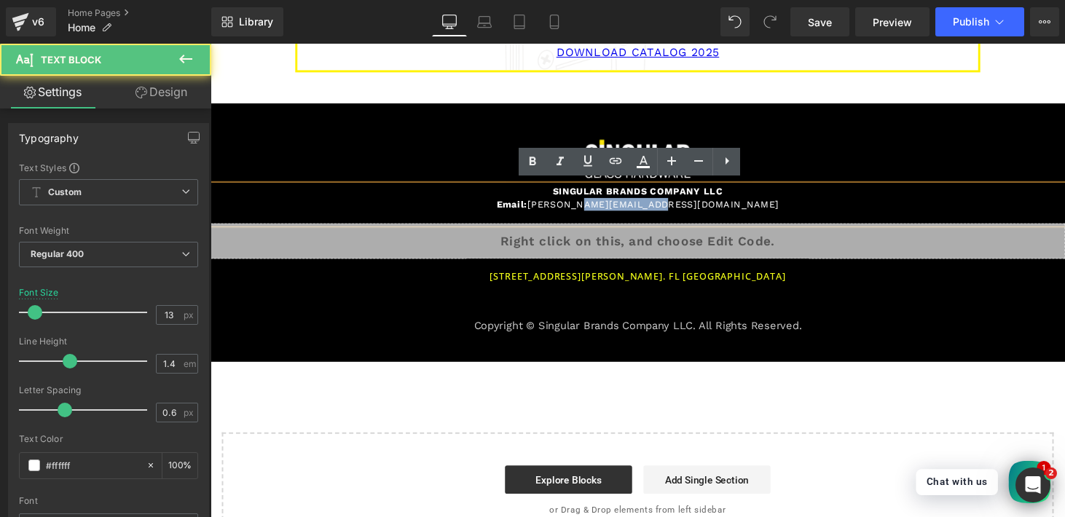
click at [672, 203] on p "Email: [PERSON_NAME][EMAIL_ADDRESS][DOMAIN_NAME]" at bounding box center [651, 209] width 881 height 13
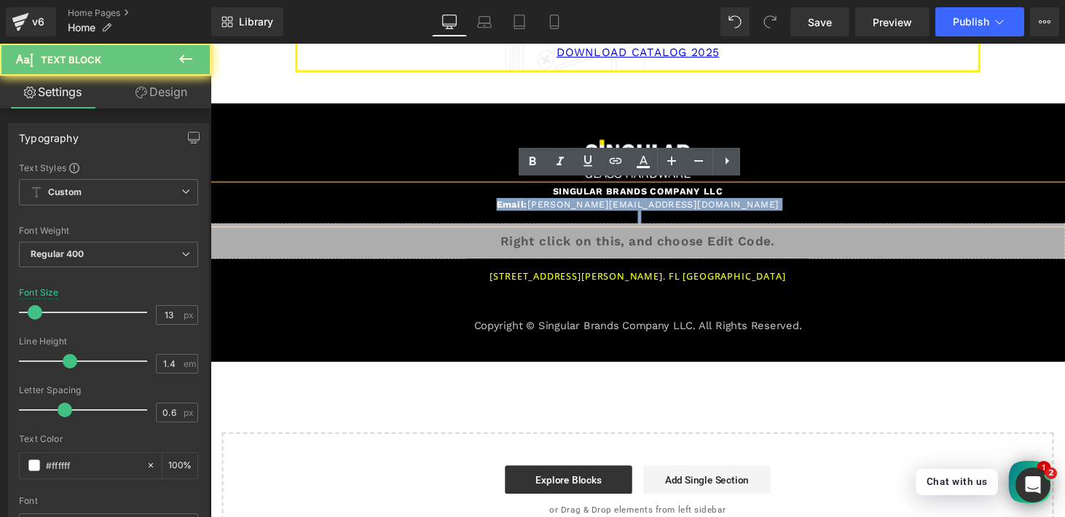
click at [609, 204] on p "Email: [PERSON_NAME][EMAIL_ADDRESS][DOMAIN_NAME]" at bounding box center [651, 209] width 881 height 13
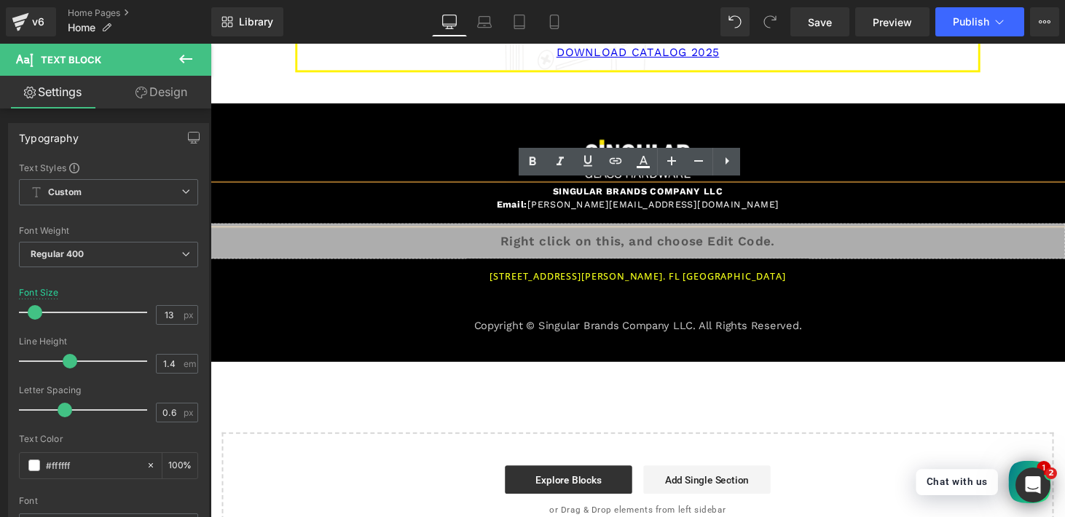
click at [599, 207] on p "Email: [PERSON_NAME][EMAIL_ADDRESS][DOMAIN_NAME]" at bounding box center [651, 209] width 881 height 13
drag, startPoint x: 597, startPoint y: 207, endPoint x: 730, endPoint y: 206, distance: 132.6
click at [730, 206] on p "Email: [PERSON_NAME][EMAIL_ADDRESS][DOMAIN_NAME]" at bounding box center [651, 209] width 881 height 13
click at [616, 157] on icon at bounding box center [616, 160] width 12 height 6
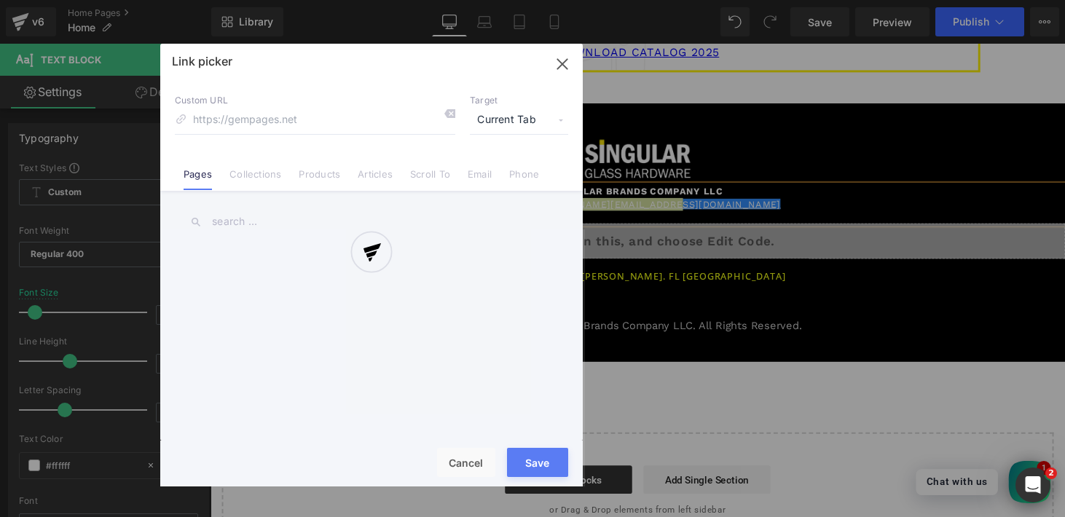
click at [854, 0] on div "Text Color Highlight Color rgba(251, 244, 28, 0.96) #fbf41c 96 % transparent tr…" at bounding box center [532, 0] width 1065 height 0
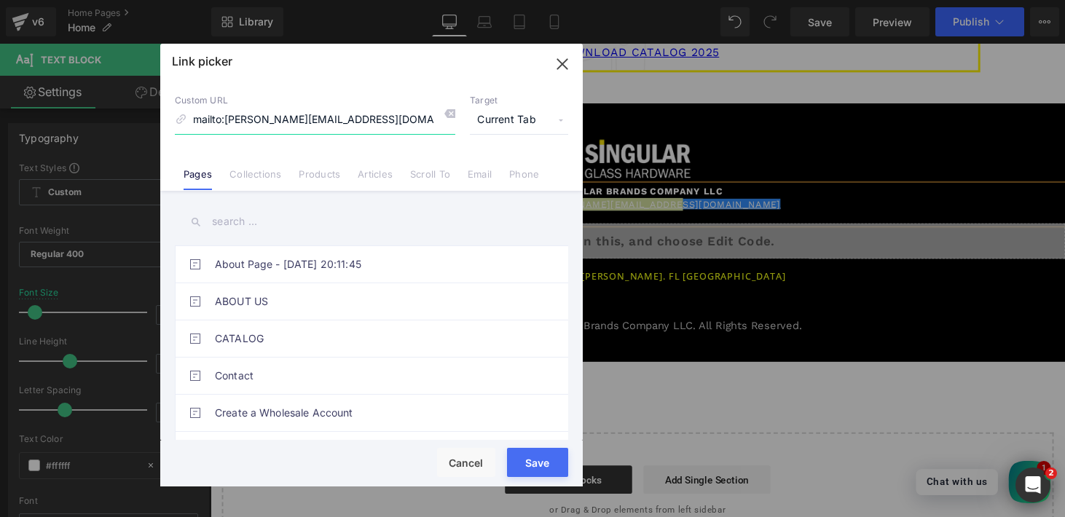
drag, startPoint x: 362, startPoint y: 122, endPoint x: 193, endPoint y: 119, distance: 169.0
click at [193, 119] on input "mailto:[PERSON_NAME][EMAIL_ADDRESS][DOMAIN_NAME]" at bounding box center [315, 120] width 280 height 28
type input "mailto:[PERSON_NAME][EMAIL_ADDRESS][DOMAIN_NAME]"
click at [380, 97] on p "Custom URL" at bounding box center [315, 101] width 280 height 12
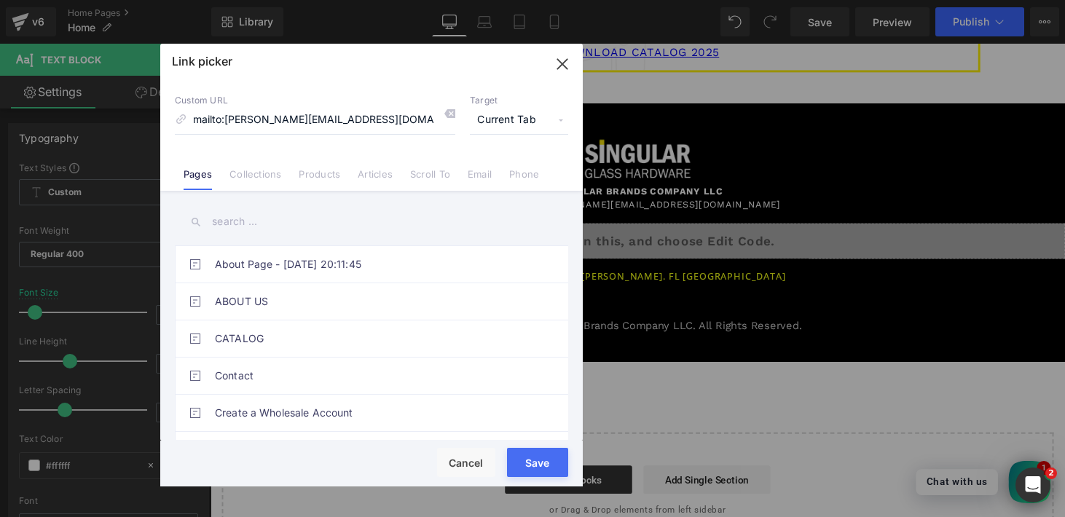
click at [547, 458] on div "Loading Product Data" at bounding box center [532, 460] width 105 height 16
click at [543, 463] on div "Loading Product Data" at bounding box center [532, 460] width 105 height 16
click at [524, 471] on button "Save" at bounding box center [537, 462] width 61 height 29
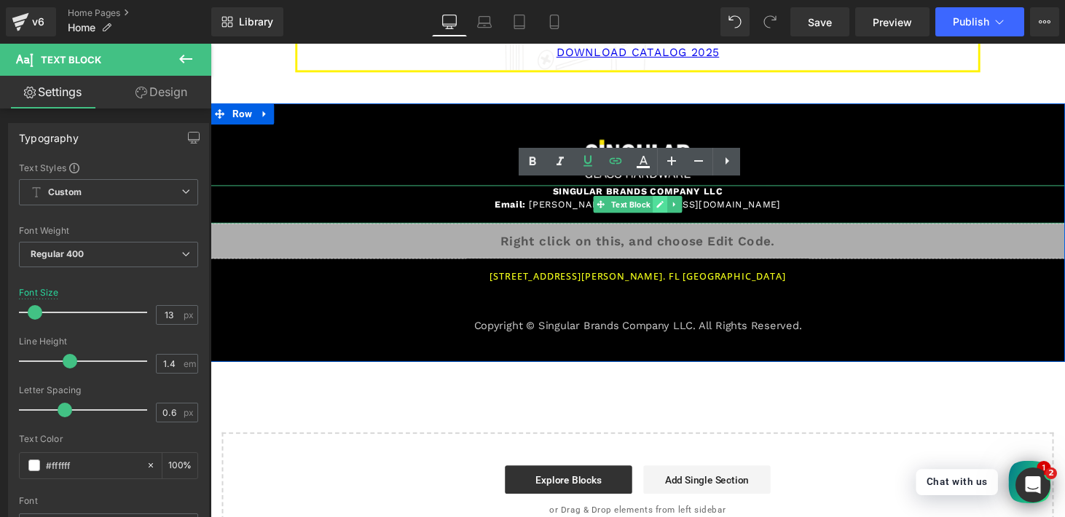
click at [670, 206] on icon at bounding box center [674, 209] width 8 height 9
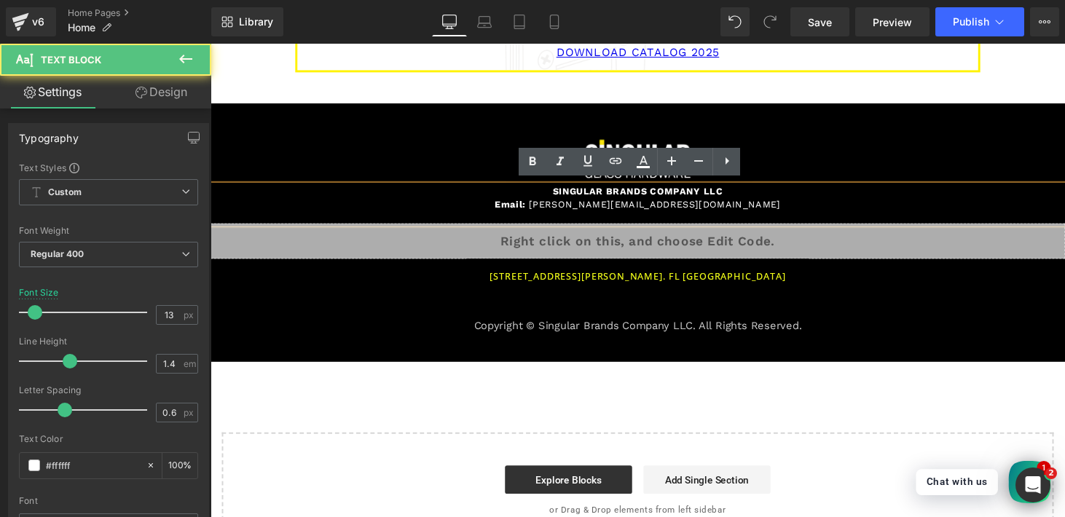
click at [659, 205] on p "Email: [PERSON_NAME][EMAIL_ADDRESS][DOMAIN_NAME]" at bounding box center [651, 209] width 881 height 13
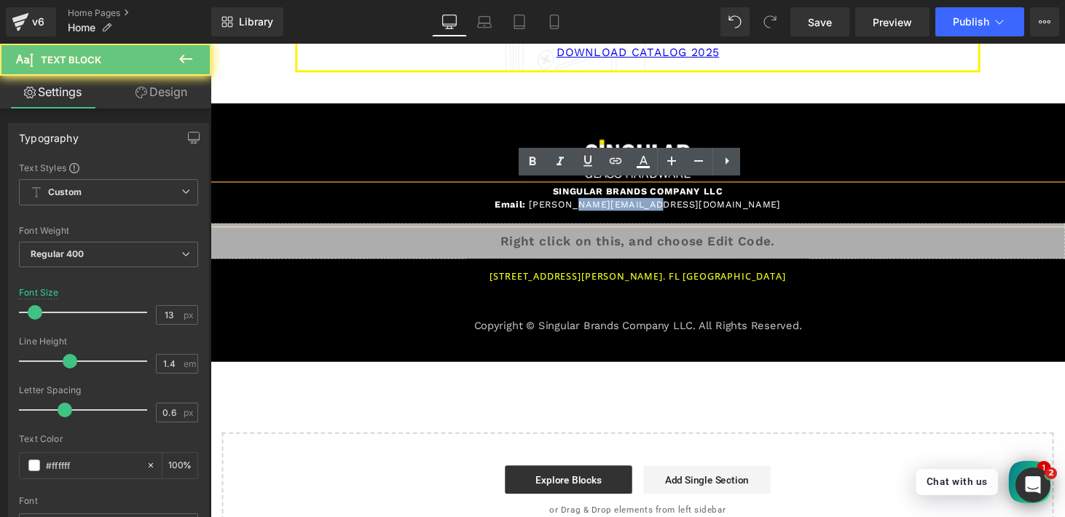
click at [659, 205] on p "Email: [PERSON_NAME][EMAIL_ADDRESS][DOMAIN_NAME]" at bounding box center [651, 209] width 881 height 13
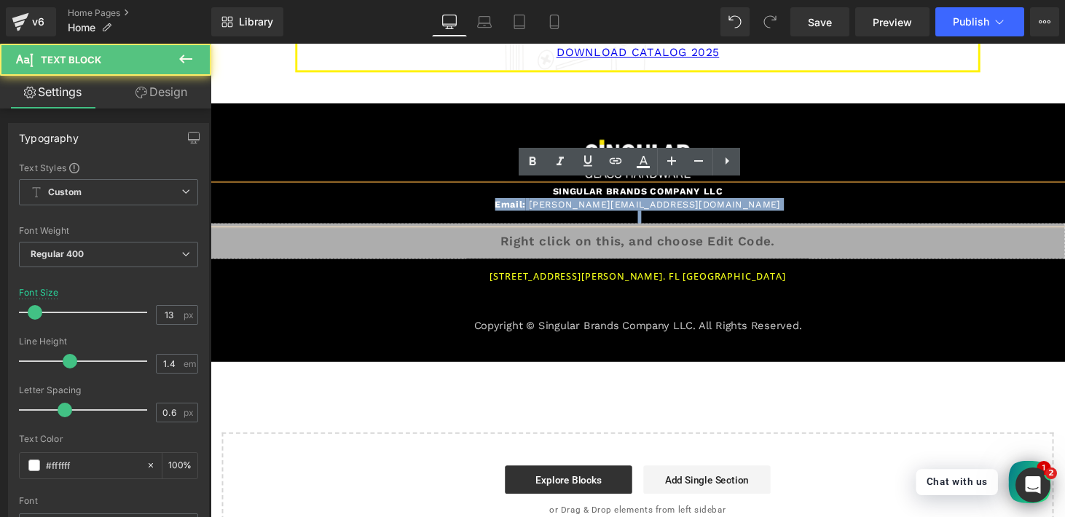
click at [640, 207] on p "Email: [PERSON_NAME][EMAIL_ADDRESS][DOMAIN_NAME]" at bounding box center [651, 209] width 881 height 13
drag, startPoint x: 600, startPoint y: 205, endPoint x: 679, endPoint y: 202, distance: 79.5
click at [679, 203] on p "Email: [PERSON_NAME][EMAIL_ADDRESS][DOMAIN_NAME]" at bounding box center [651, 209] width 881 height 13
drag, startPoint x: 598, startPoint y: 207, endPoint x: 743, endPoint y: 218, distance: 145.4
click at [743, 218] on div "SINGULAR BRANDS COMPANY LLC Email: [PERSON_NAME][EMAIL_ADDRESS][DOMAIN_NAME]" at bounding box center [651, 210] width 881 height 40
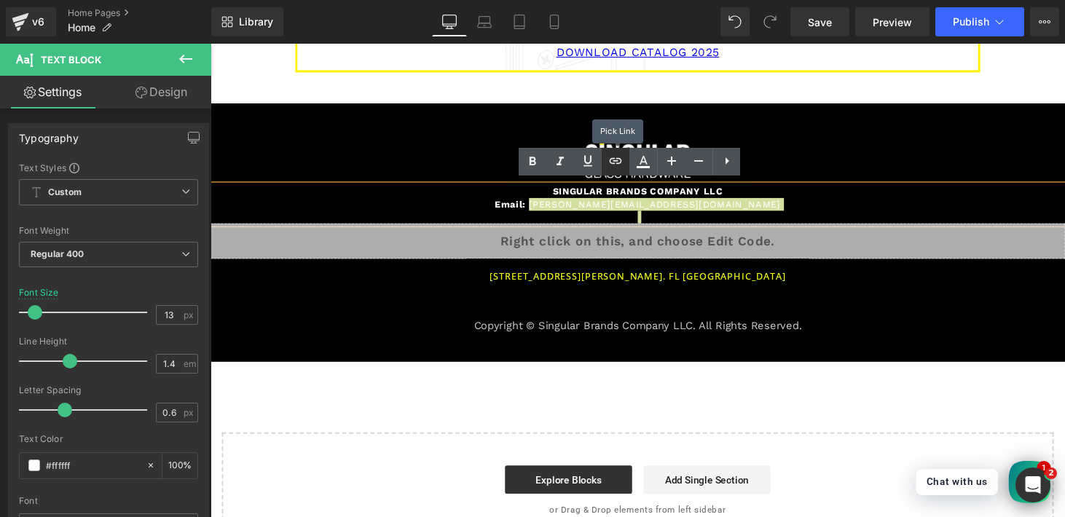
click at [621, 158] on icon at bounding box center [615, 160] width 17 height 17
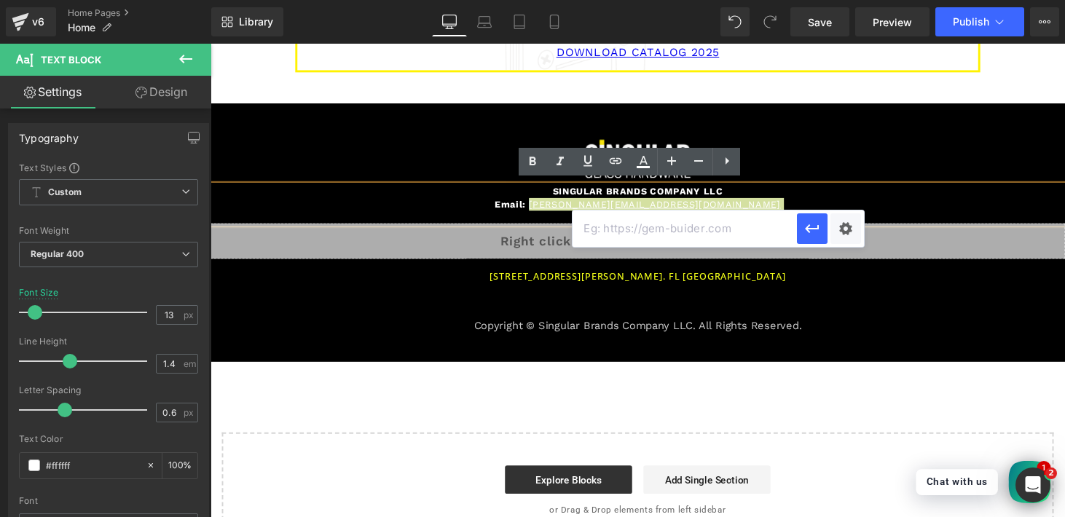
click at [672, 235] on input "text" at bounding box center [685, 229] width 224 height 36
paste input "mailto:[PERSON_NAME][EMAIL_ADDRESS][DOMAIN_NAME]"
type input "mailto:[PERSON_NAME][EMAIL_ADDRESS][DOMAIN_NAME]"
click at [843, 0] on div "Text Color Highlight Color rgba(251, 244, 28, 0.96) #fbf41c 96 % transparent tr…" at bounding box center [532, 0] width 1065 height 0
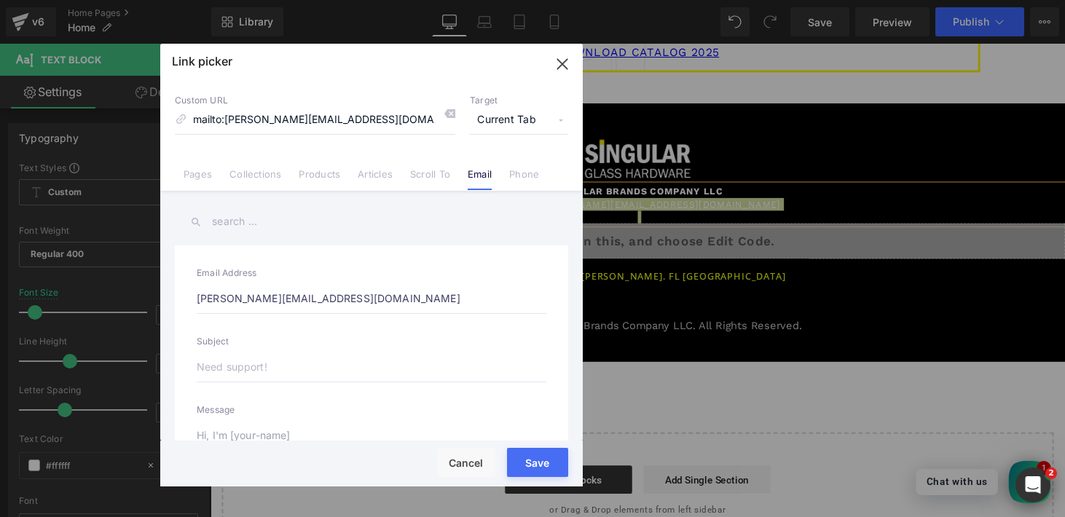
click at [292, 379] on input "text" at bounding box center [372, 367] width 350 height 31
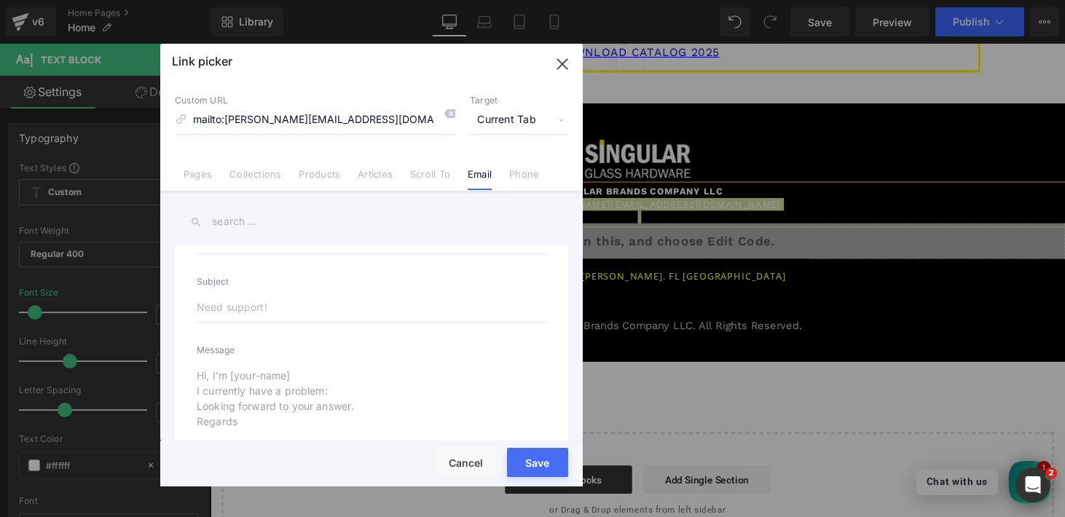
scroll to position [60, 0]
click at [520, 467] on div "Loading Product Data" at bounding box center [532, 460] width 105 height 16
click at [516, 472] on button "Save" at bounding box center [537, 462] width 61 height 29
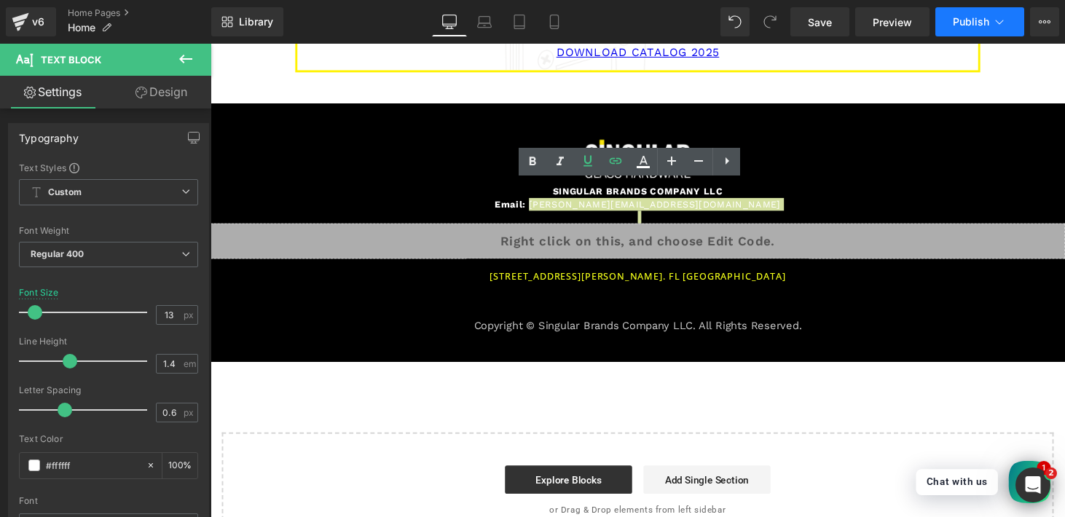
click at [977, 19] on span "Publish" at bounding box center [971, 22] width 36 height 12
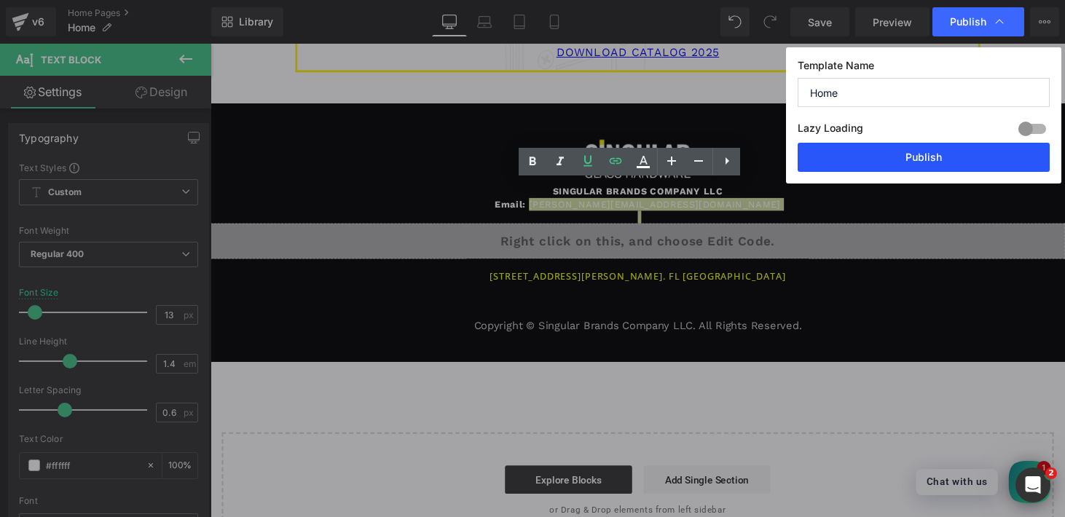
click at [919, 163] on button "Publish" at bounding box center [924, 157] width 252 height 29
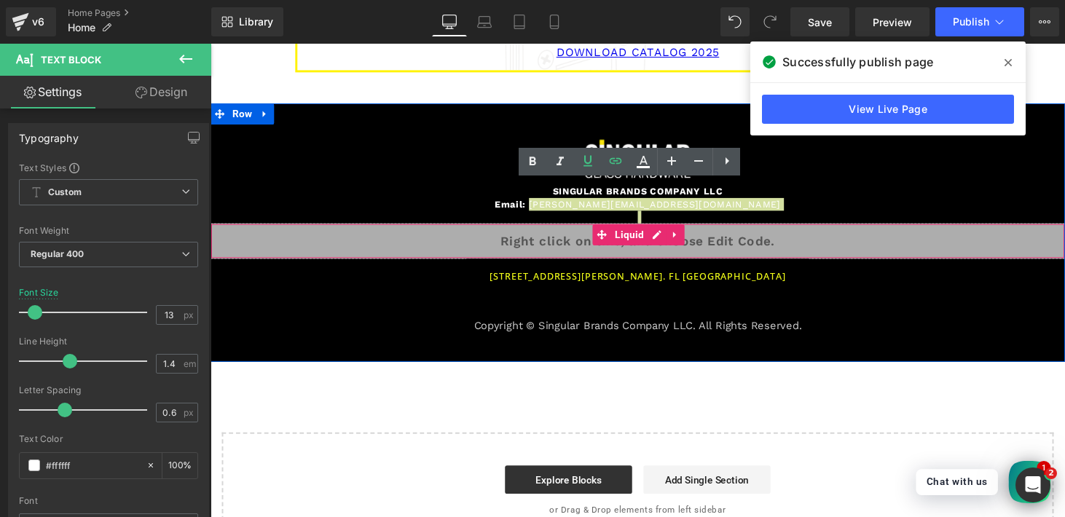
click at [666, 238] on icon at bounding box center [671, 241] width 10 height 11
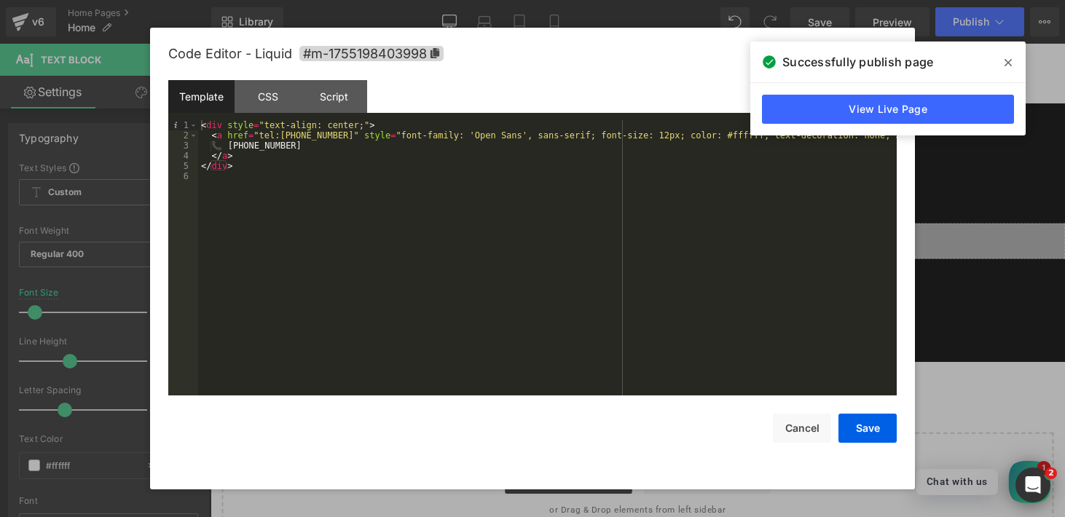
drag, startPoint x: 868, startPoint y: 59, endPoint x: 776, endPoint y: 7, distance: 106.4
click at [776, 7] on body "Button You are previewing how the will restyle your page. You can not edit Elem…" at bounding box center [532, 258] width 1065 height 517
click at [661, 143] on div "< div style = "text-align: center;" > < a href = "tel:[PHONE_NUMBER]" style = "…" at bounding box center [547, 268] width 699 height 296
click at [656, 134] on div "< div style = "text-align: center;" > < a href = "tel:[PHONE_NUMBER]" style = "…" at bounding box center [547, 268] width 699 height 296
click at [865, 434] on button "Save" at bounding box center [867, 428] width 58 height 29
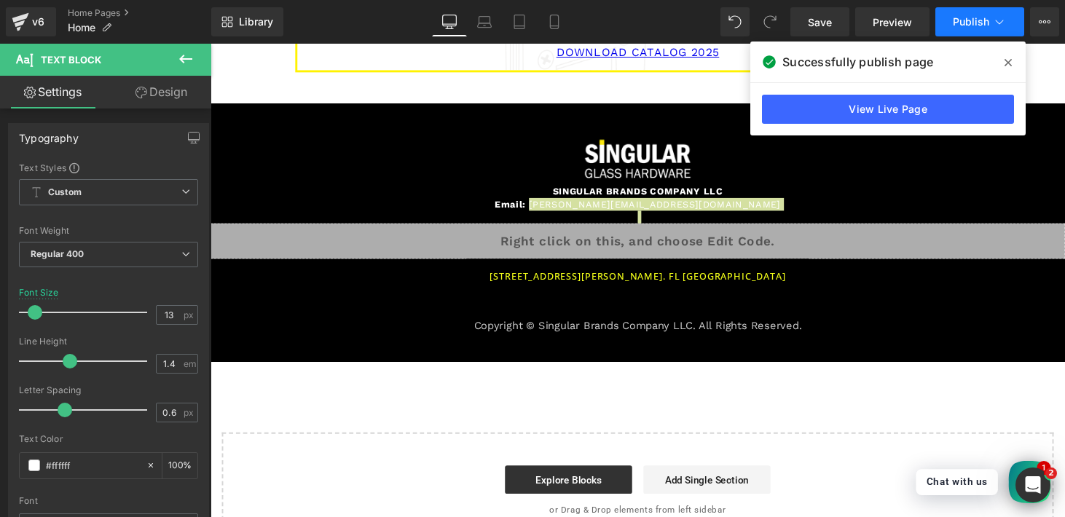
click at [964, 28] on span "Publish" at bounding box center [971, 22] width 36 height 12
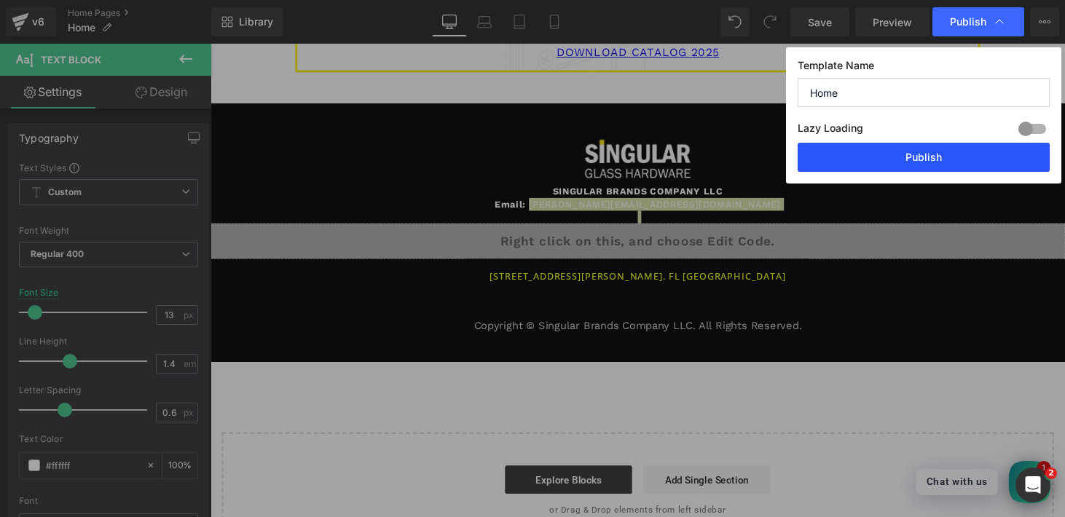
click at [908, 158] on button "Publish" at bounding box center [924, 157] width 252 height 29
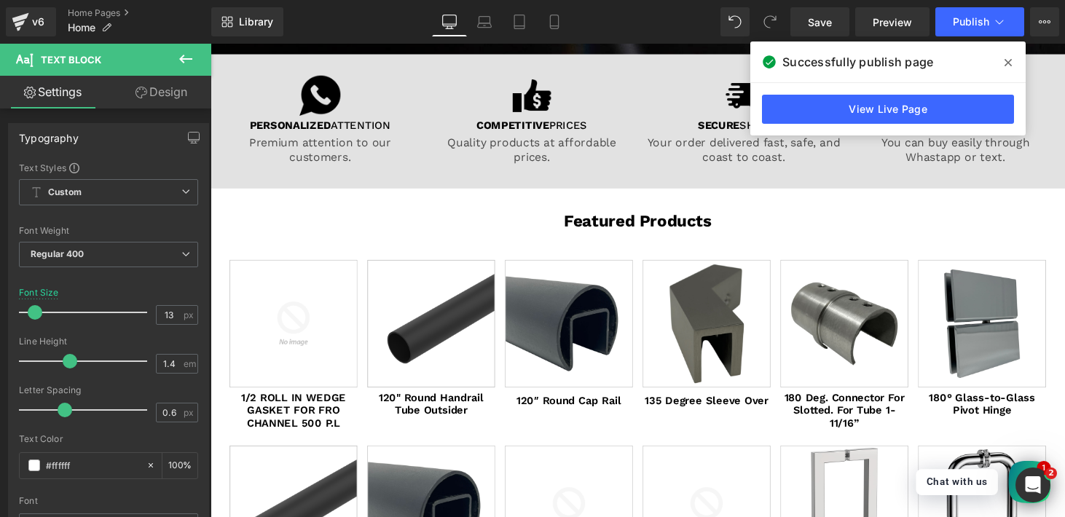
scroll to position [498, 0]
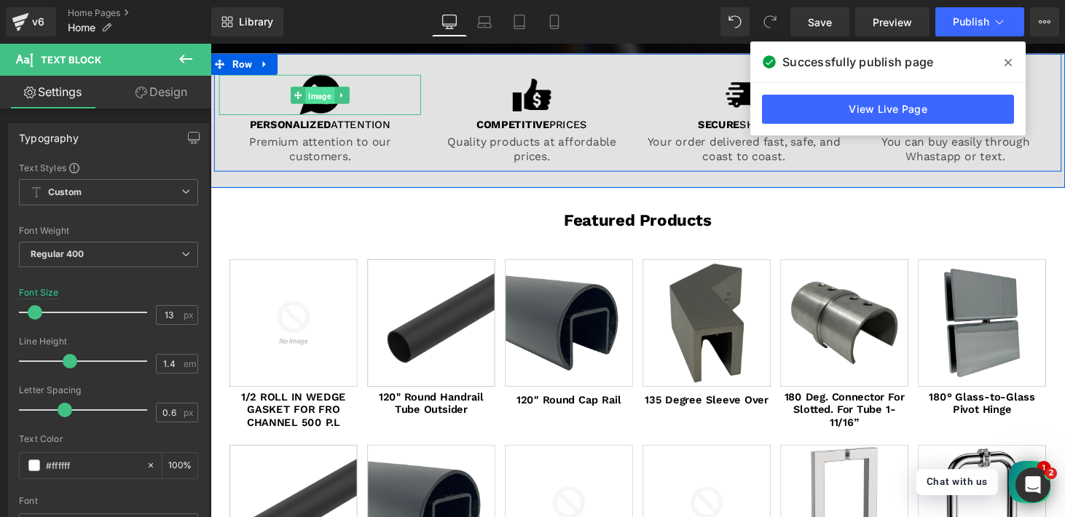
click at [315, 92] on span "Image" at bounding box center [323, 96] width 30 height 17
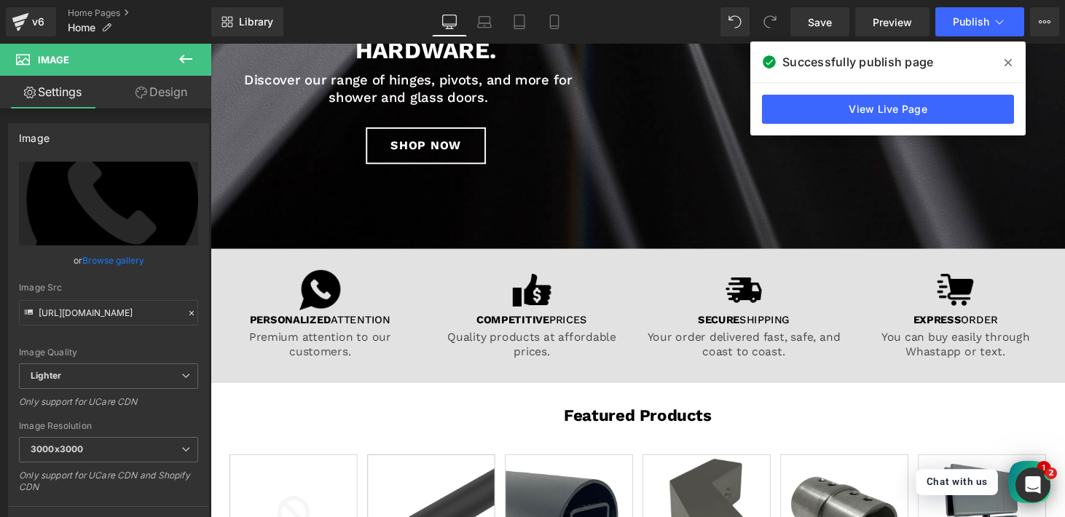
scroll to position [0, 0]
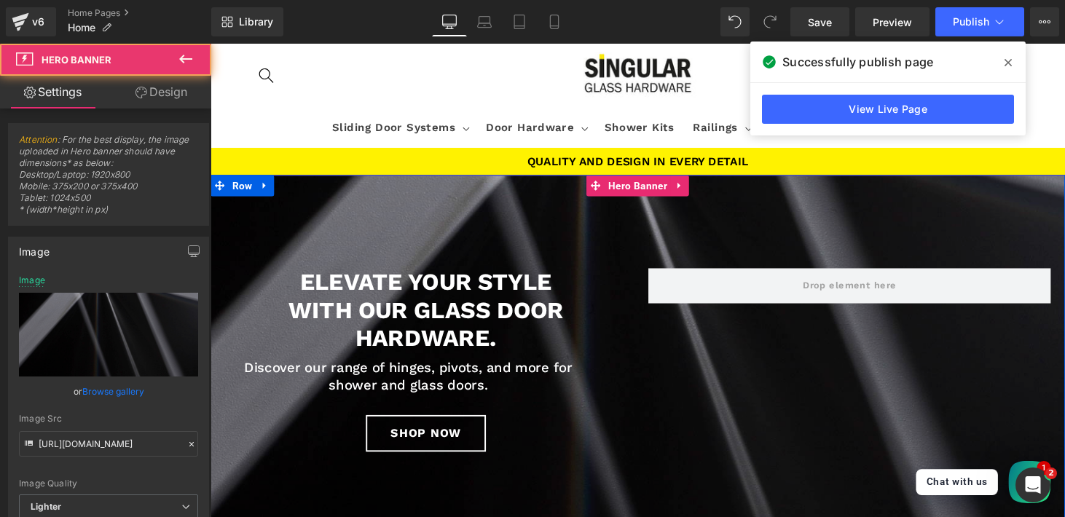
click at [571, 227] on div at bounding box center [651, 365] width 881 height 373
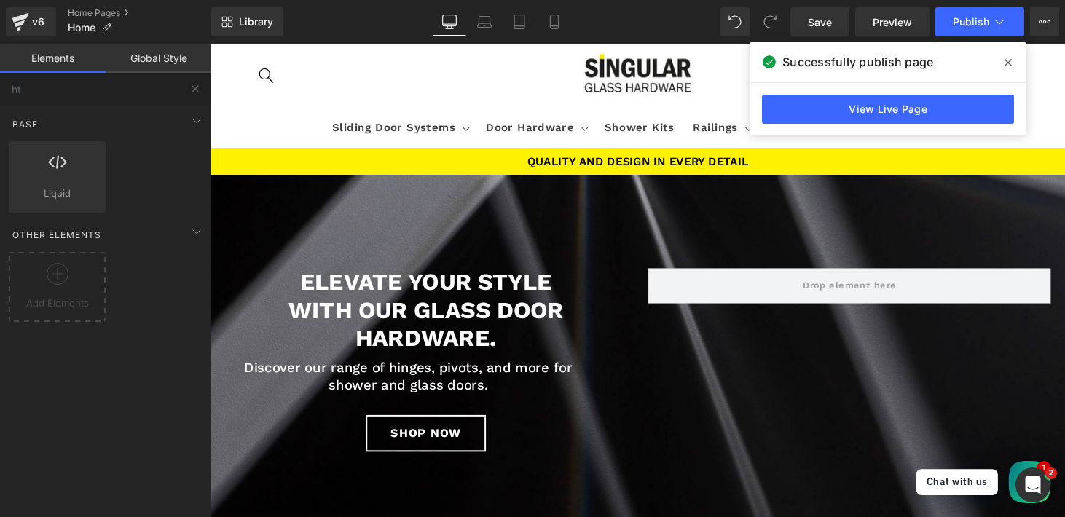
click at [446, 95] on header "Sliding Door Systems Sliding Door Systems Sliding Door Systems Barn Door System…" at bounding box center [651, 97] width 881 height 107
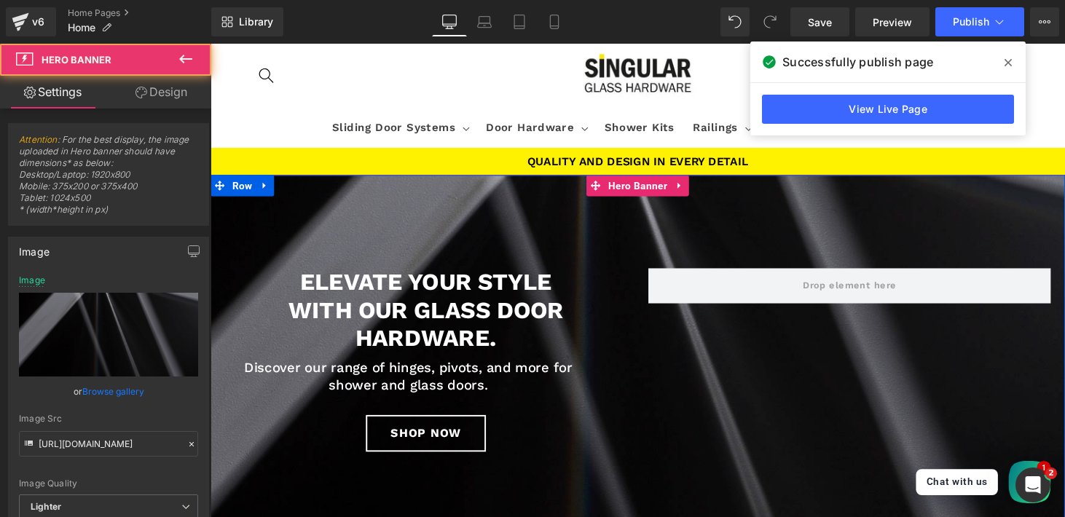
click at [611, 217] on div at bounding box center [651, 365] width 881 height 373
click at [629, 197] on span "Hero Banner" at bounding box center [651, 190] width 68 height 22
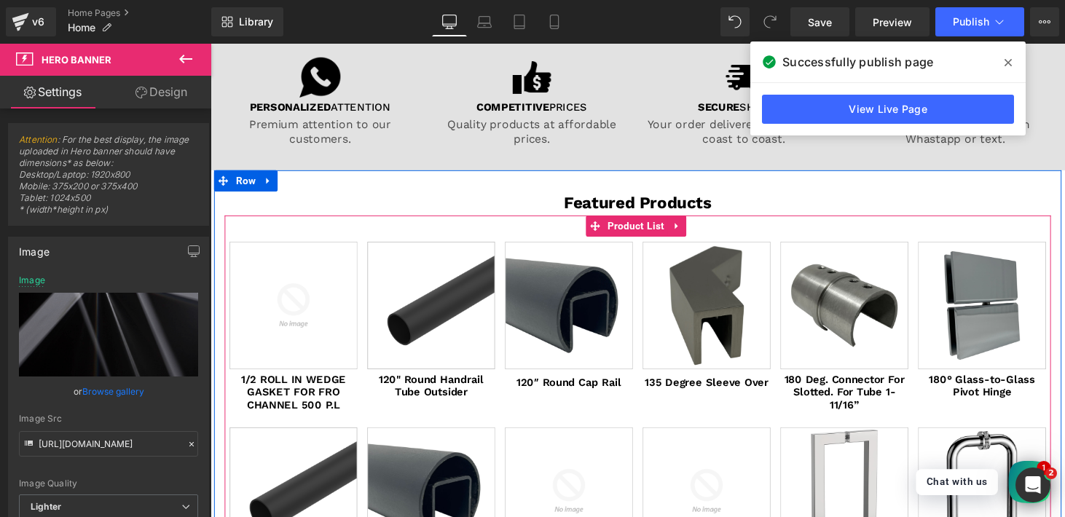
scroll to position [529, 0]
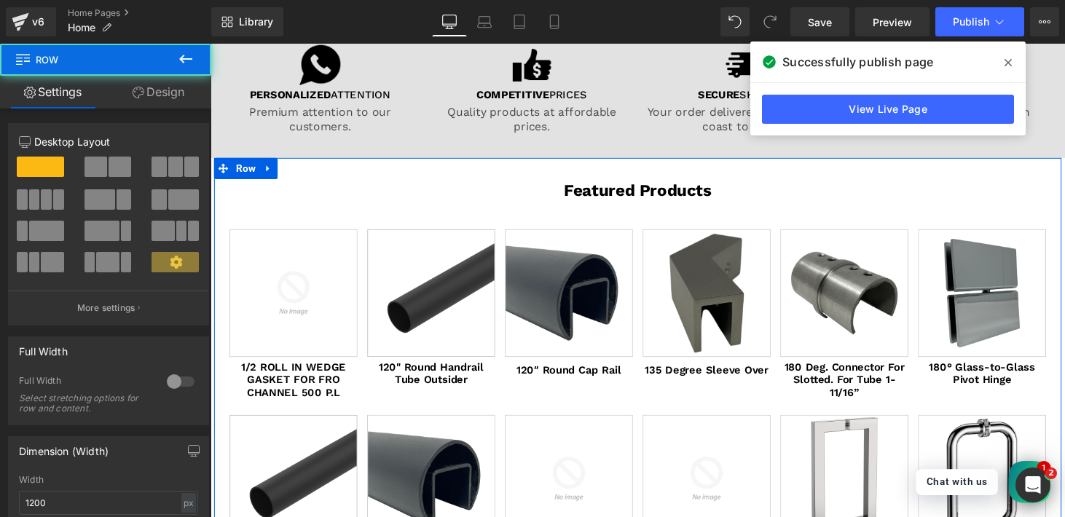
click at [553, 170] on div "Featured Products Heading Sale Off (P) Image 1/2 ROLL IN WEDGE GASKET FOR FRO C…" at bounding box center [651, 414] width 874 height 504
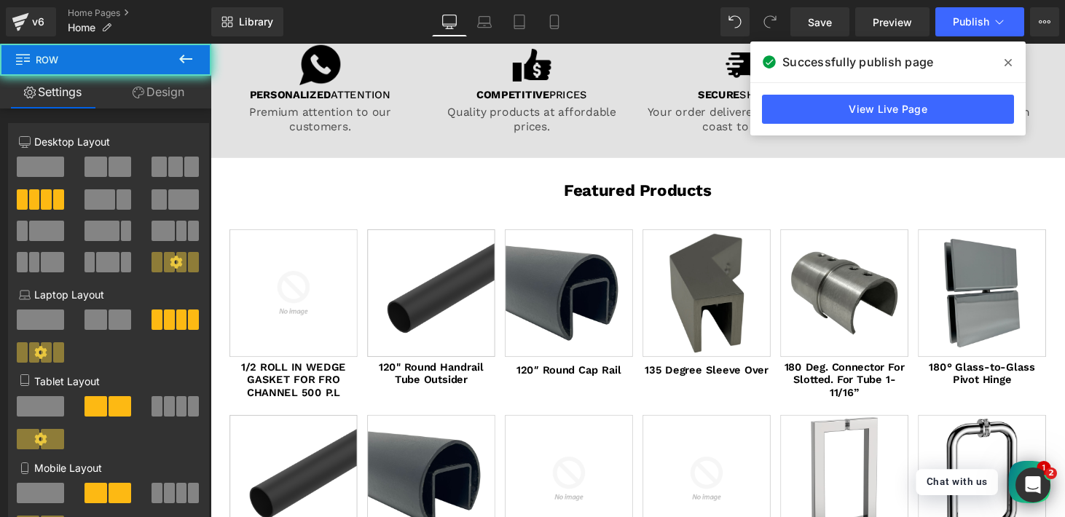
click at [211, 44] on div at bounding box center [211, 44] width 0 height 0
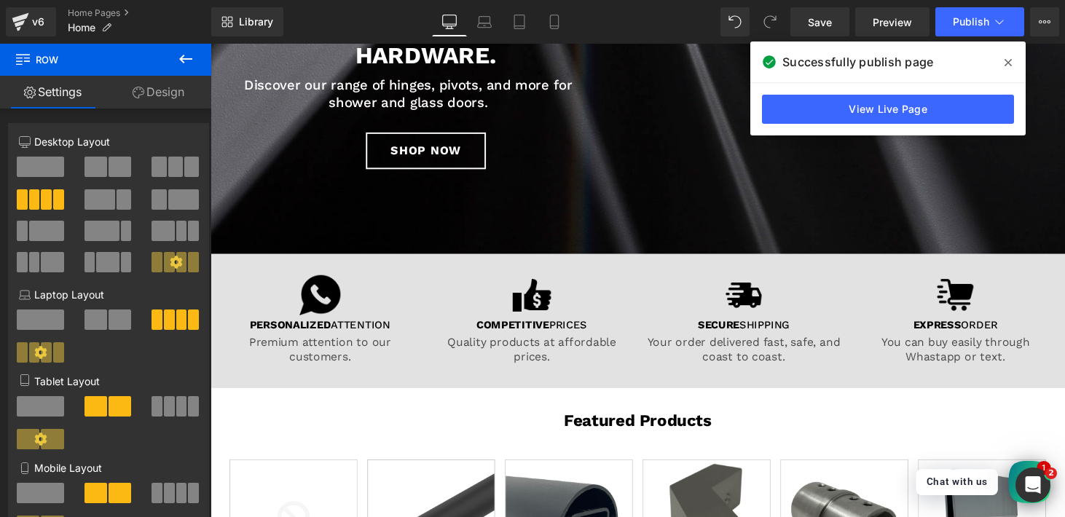
scroll to position [255, 0]
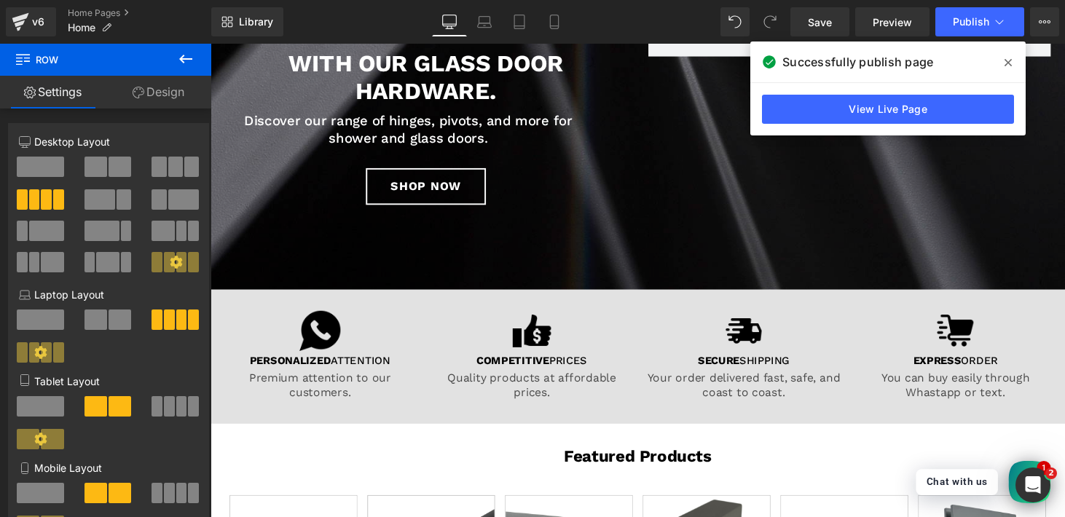
click at [1008, 64] on icon at bounding box center [1008, 63] width 7 height 12
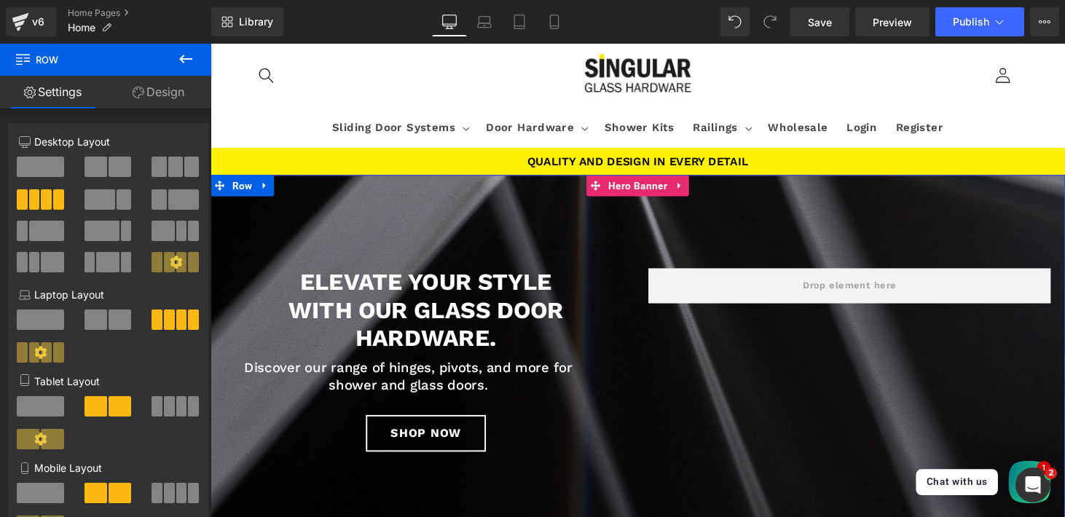
scroll to position [0, 0]
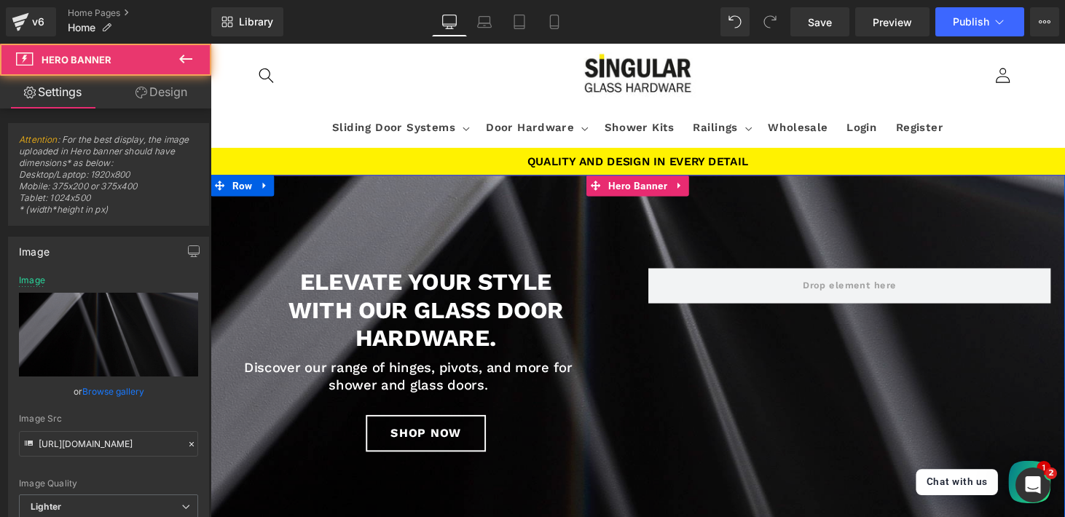
click at [574, 226] on div at bounding box center [651, 365] width 881 height 373
click at [646, 195] on span "Hero Banner" at bounding box center [651, 191] width 68 height 22
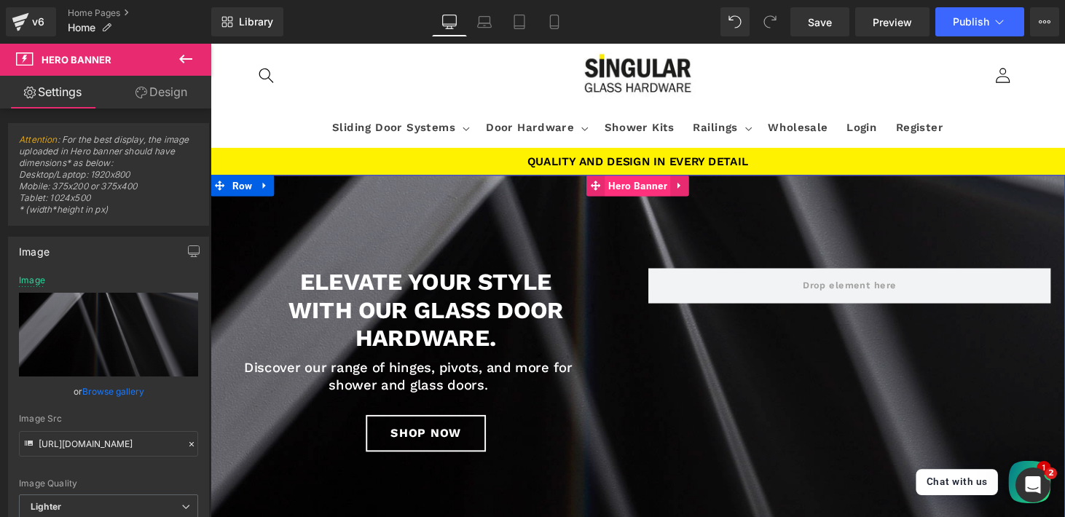
click at [630, 192] on span "Hero Banner" at bounding box center [651, 190] width 68 height 22
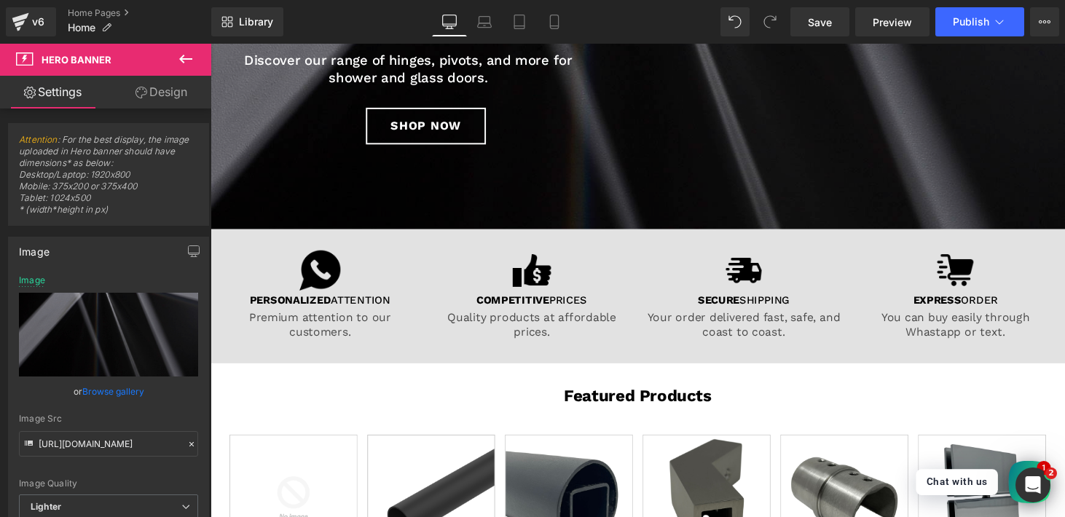
scroll to position [318, 0]
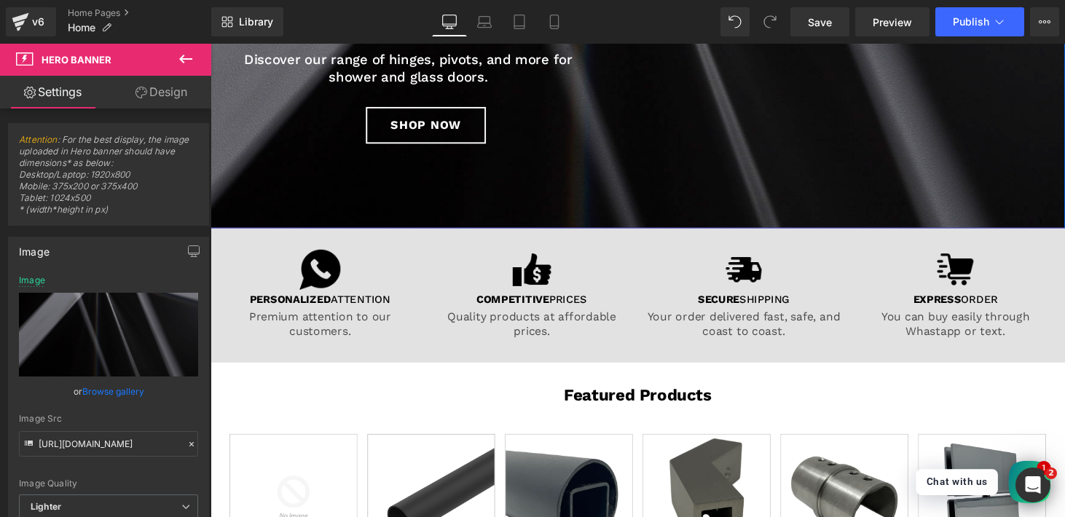
click at [517, 216] on div at bounding box center [651, 48] width 881 height 373
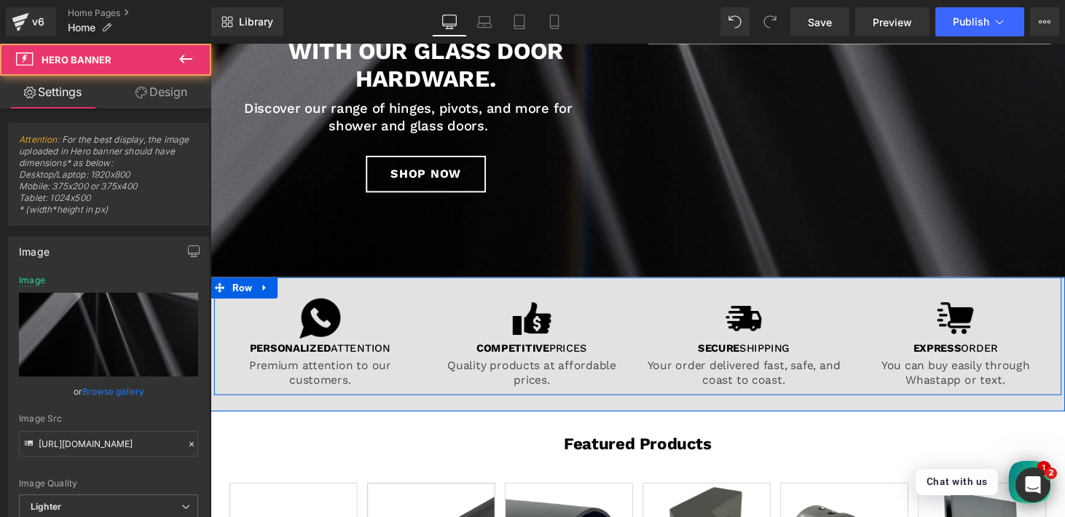
scroll to position [266, 0]
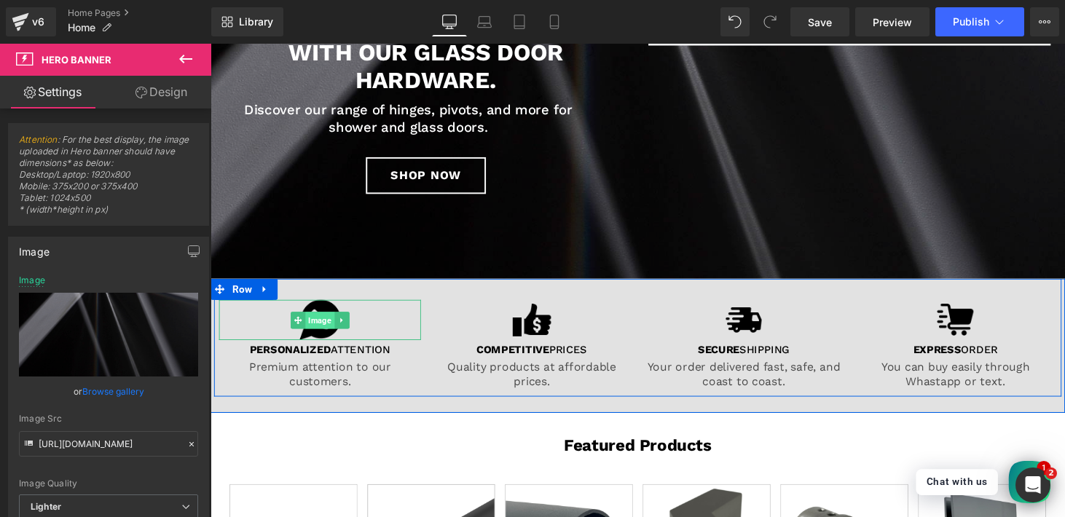
click at [317, 334] on span "Image" at bounding box center [323, 329] width 30 height 17
